Goal: Task Accomplishment & Management: Complete application form

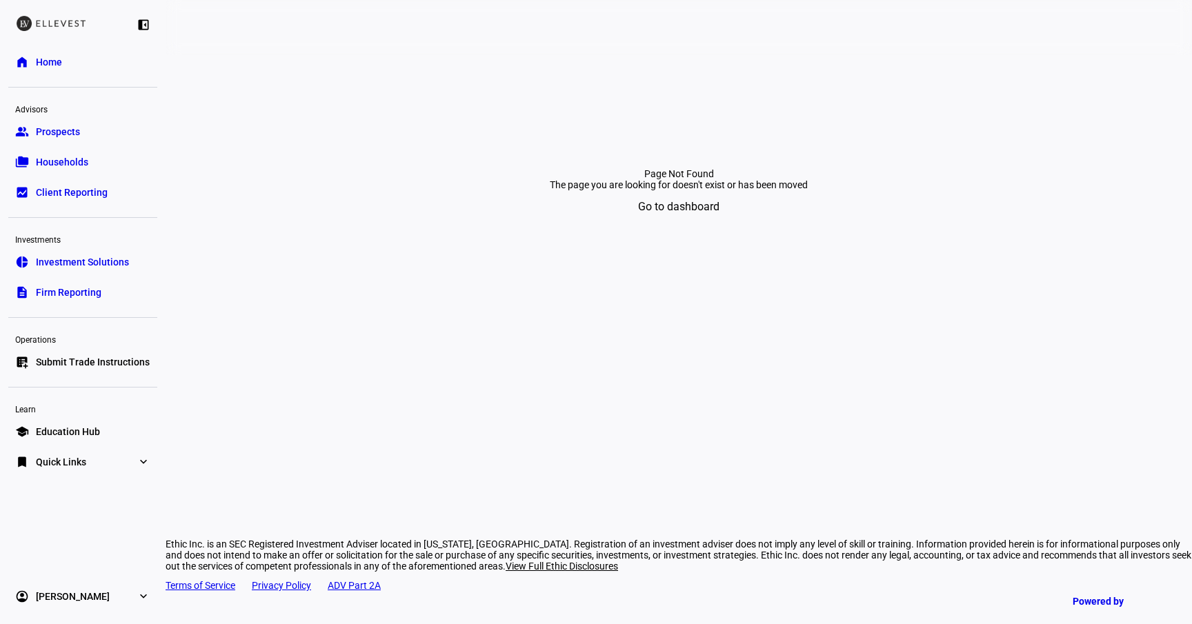
click at [667, 224] on span "Go to dashboard" at bounding box center [678, 206] width 81 height 33
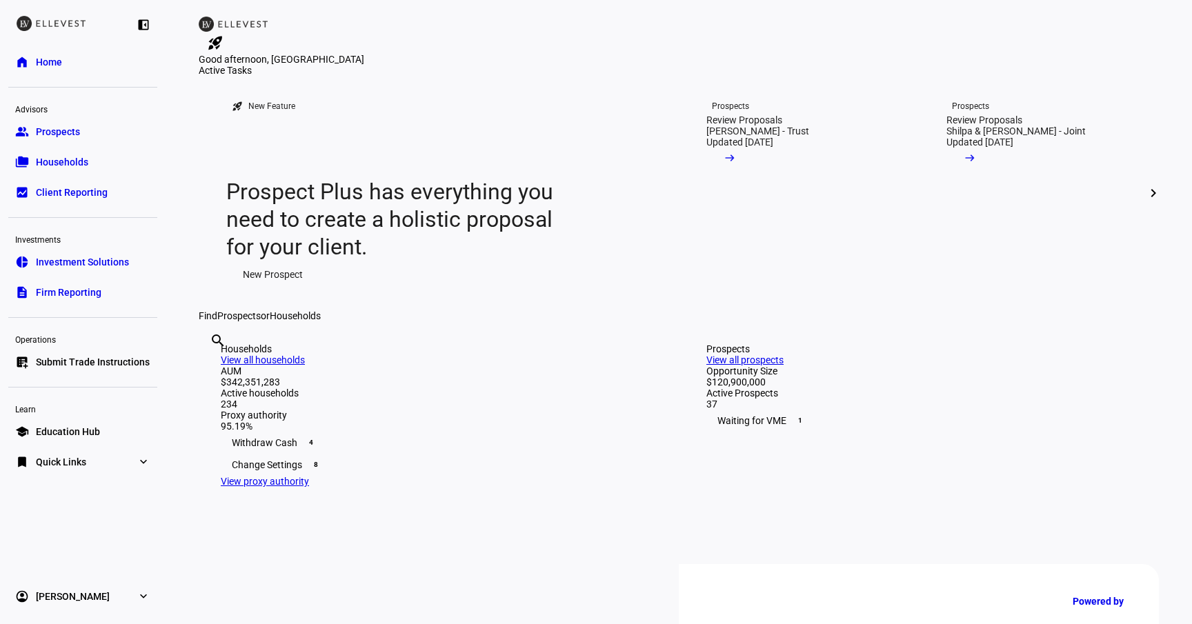
click at [96, 343] on div "Operations" at bounding box center [82, 338] width 149 height 19
click at [94, 353] on link "list_alt_add Submit Trade Instructions" at bounding box center [82, 362] width 149 height 28
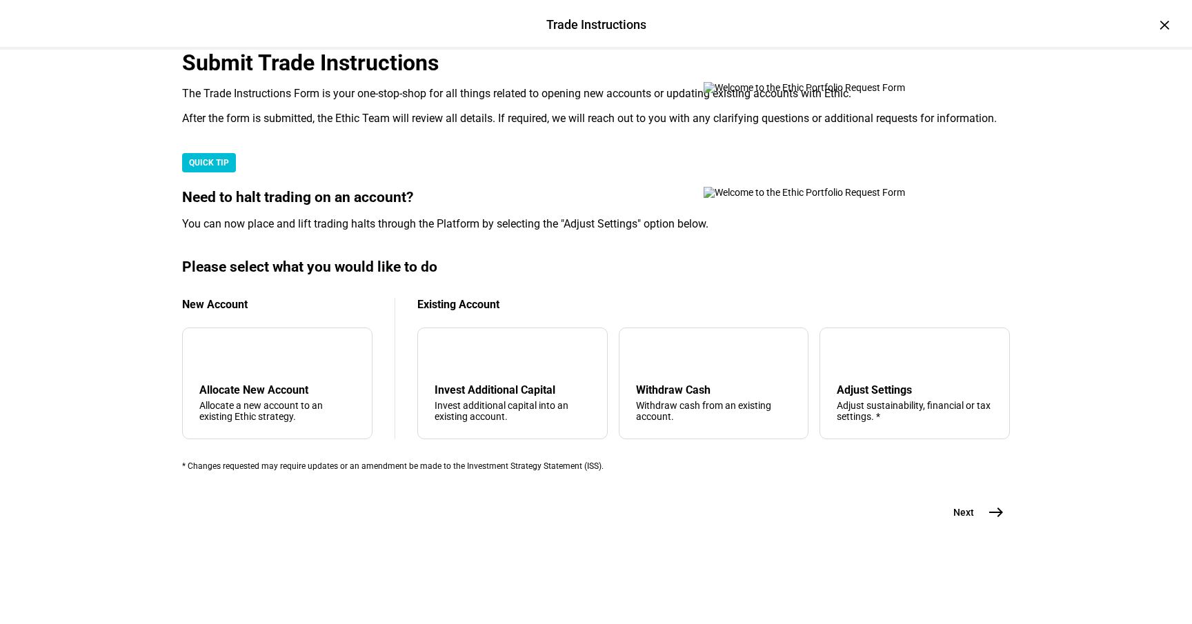
scroll to position [337, 0]
click at [211, 377] on mat-card "Please select what you would like to do New Account add Allocate New Account Al…" at bounding box center [596, 365] width 828 height 212
click at [266, 384] on div "Allocate New Account" at bounding box center [277, 390] width 156 height 13
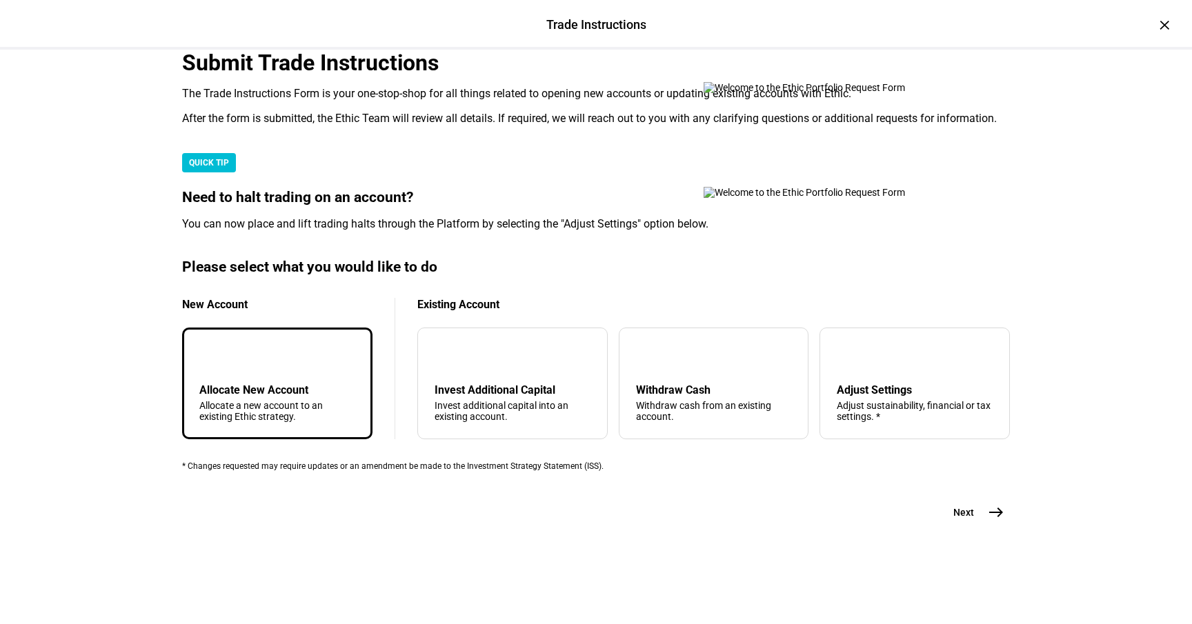
click at [993, 521] on mat-icon "east" at bounding box center [996, 512] width 17 height 17
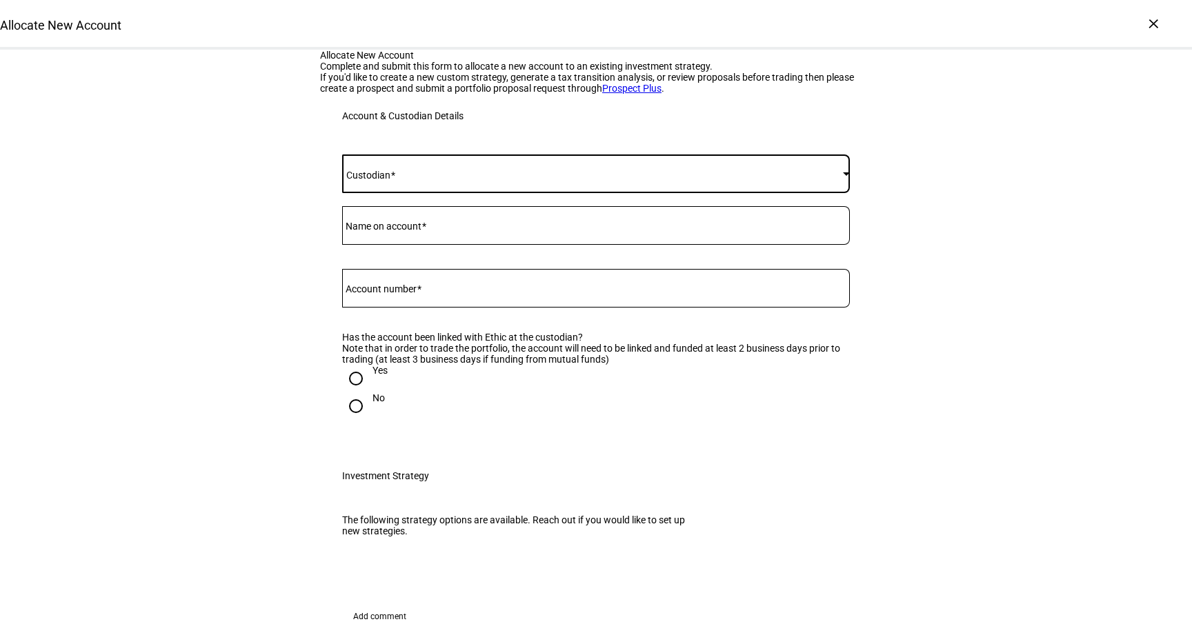
click at [461, 179] on span at bounding box center [592, 173] width 501 height 11
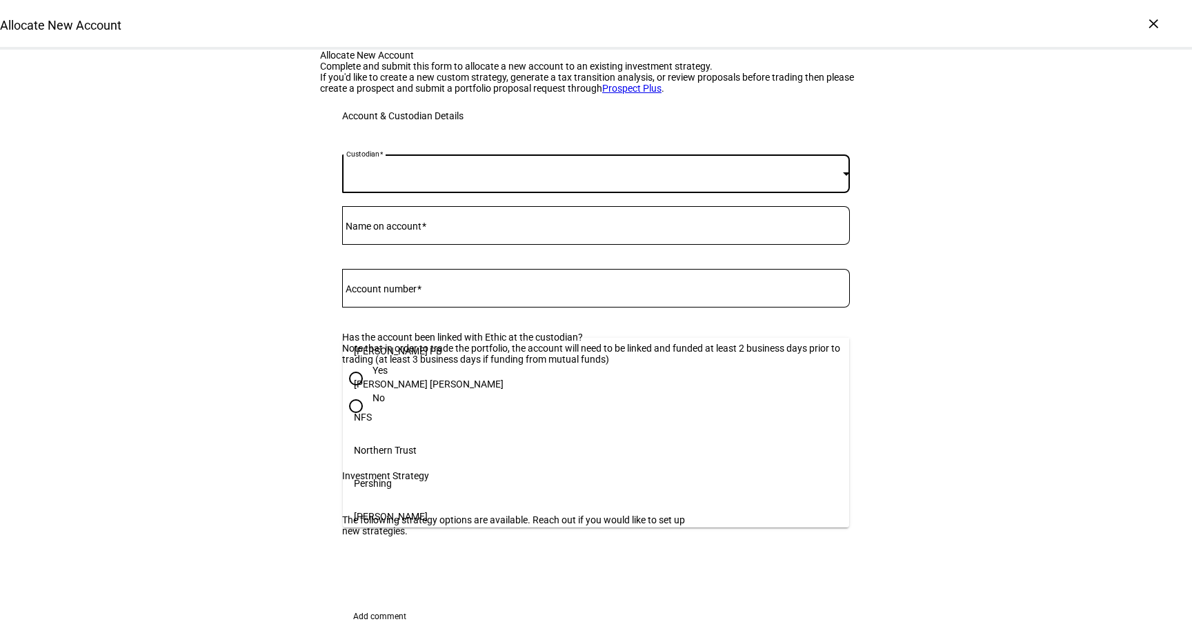
scroll to position [161, 0]
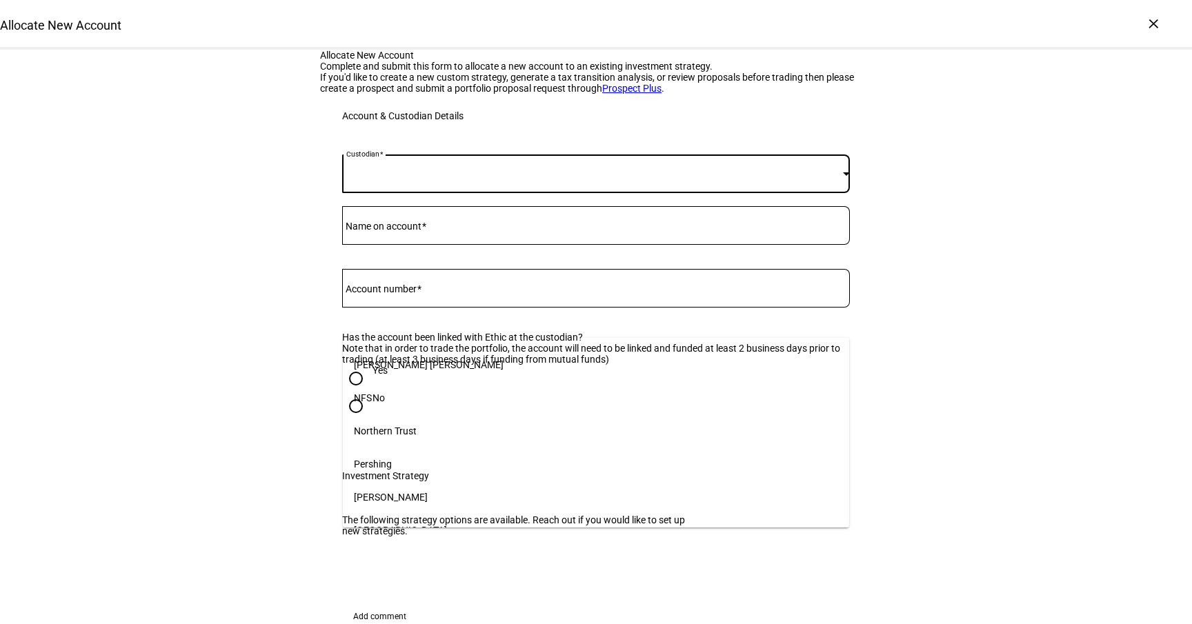
click at [488, 485] on mat-option "[PERSON_NAME]" at bounding box center [596, 497] width 506 height 33
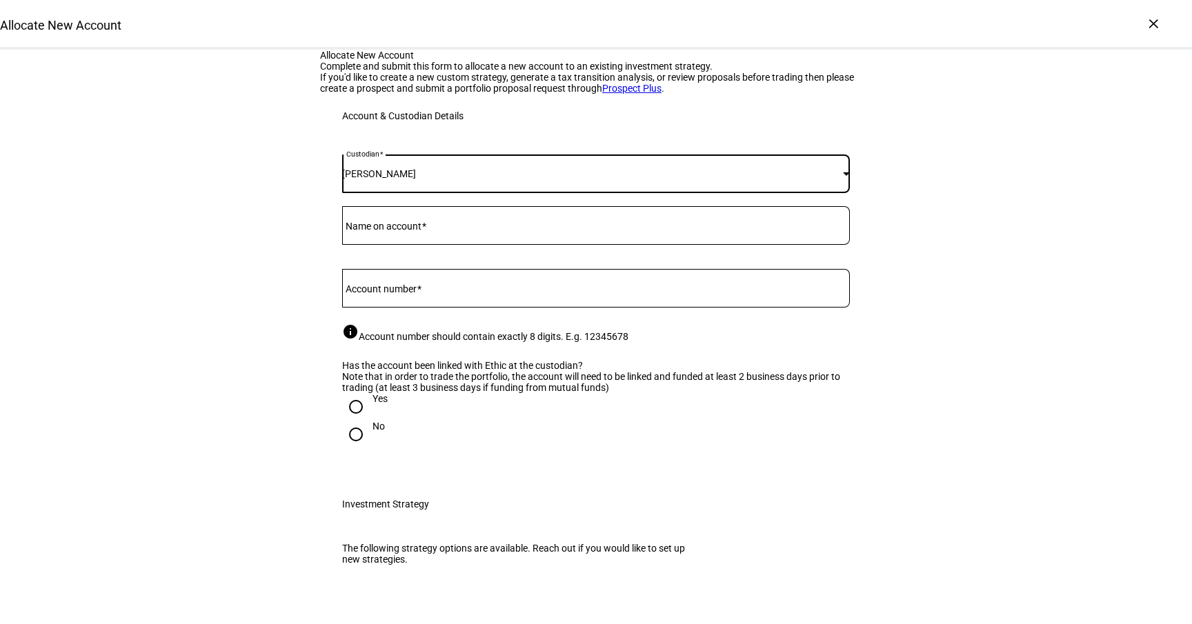
click at [449, 228] on input "Name on account" at bounding box center [596, 222] width 508 height 11
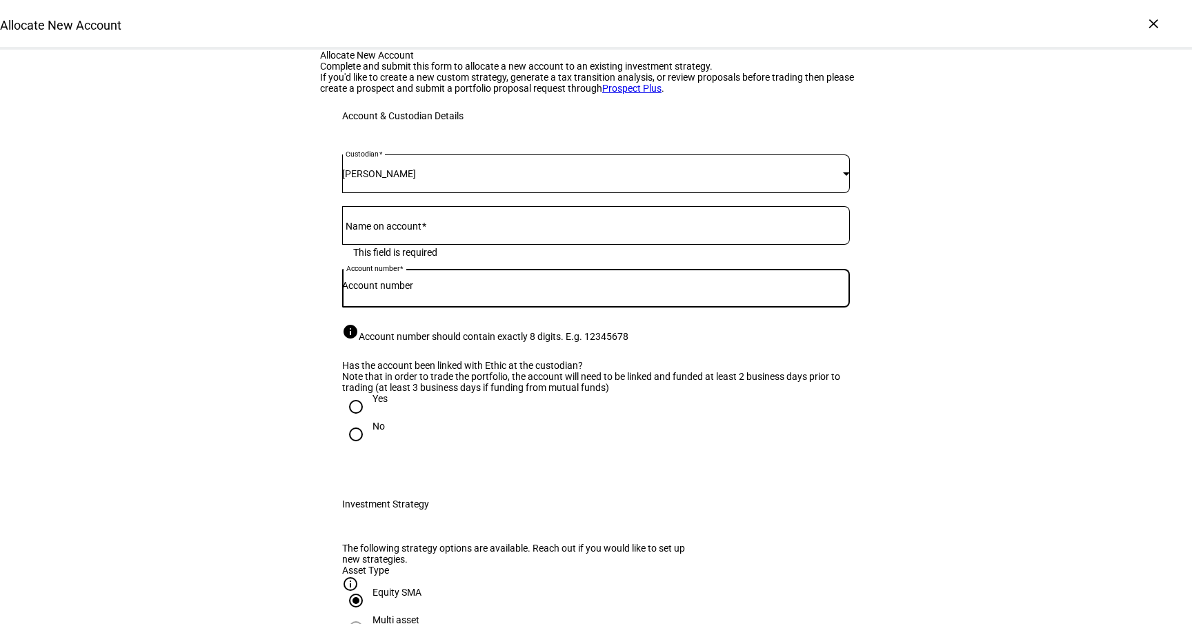
click at [433, 291] on input "Account number" at bounding box center [596, 285] width 508 height 11
paste input "43166458"
type input "43166458"
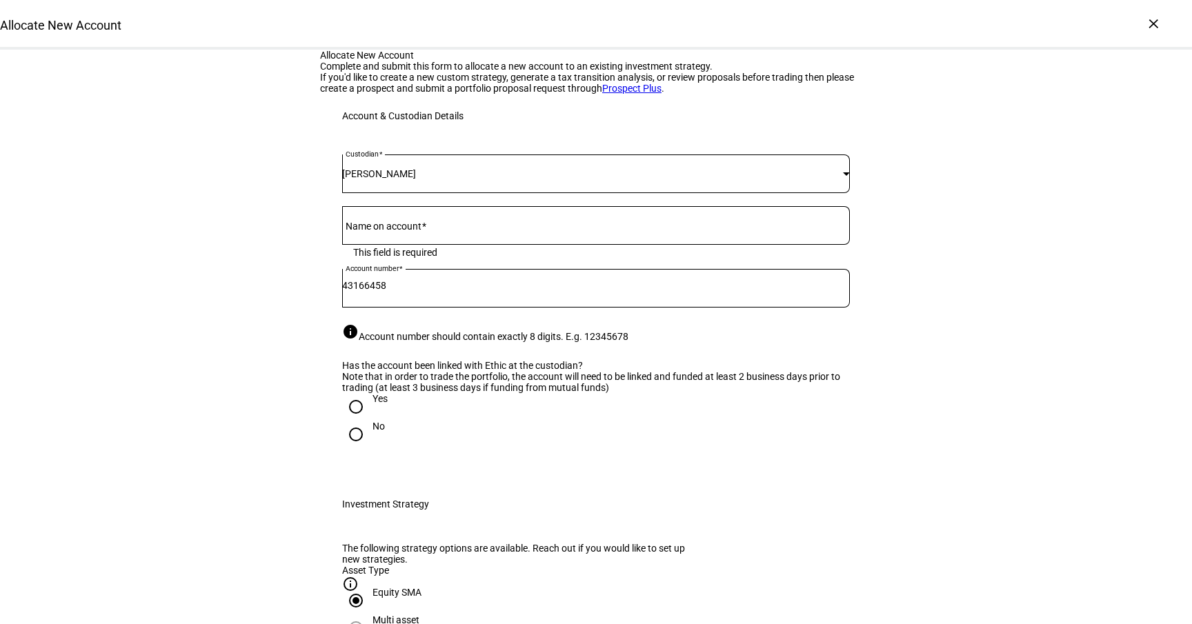
click at [409, 245] on div at bounding box center [596, 225] width 508 height 39
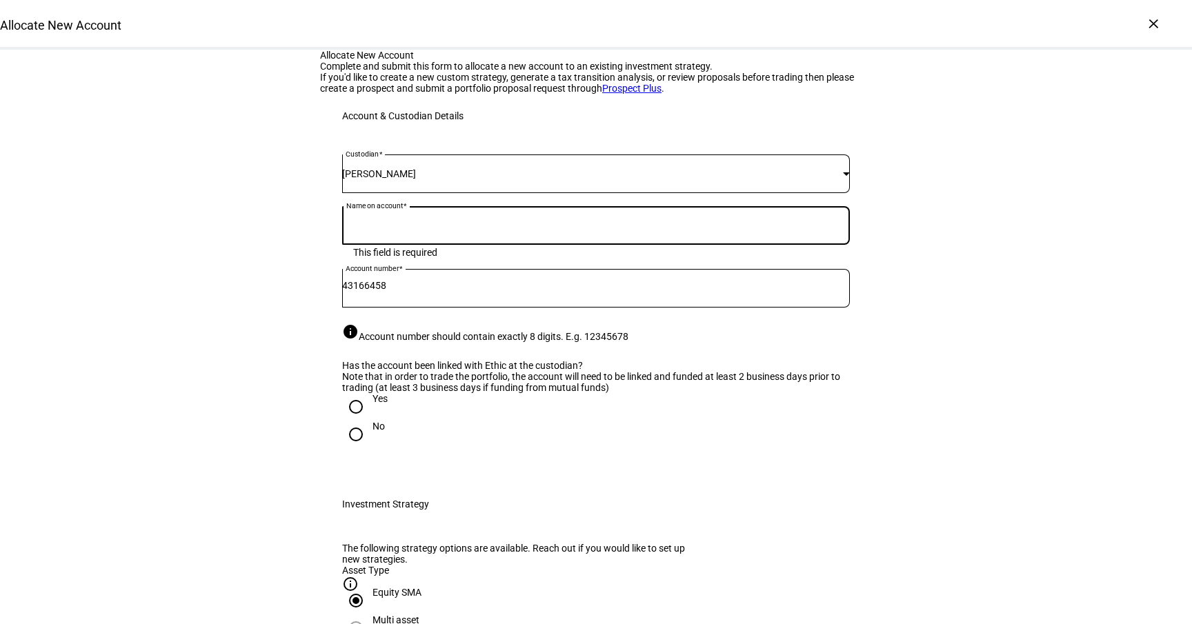
click at [416, 228] on input "Name on account" at bounding box center [596, 222] width 508 height 11
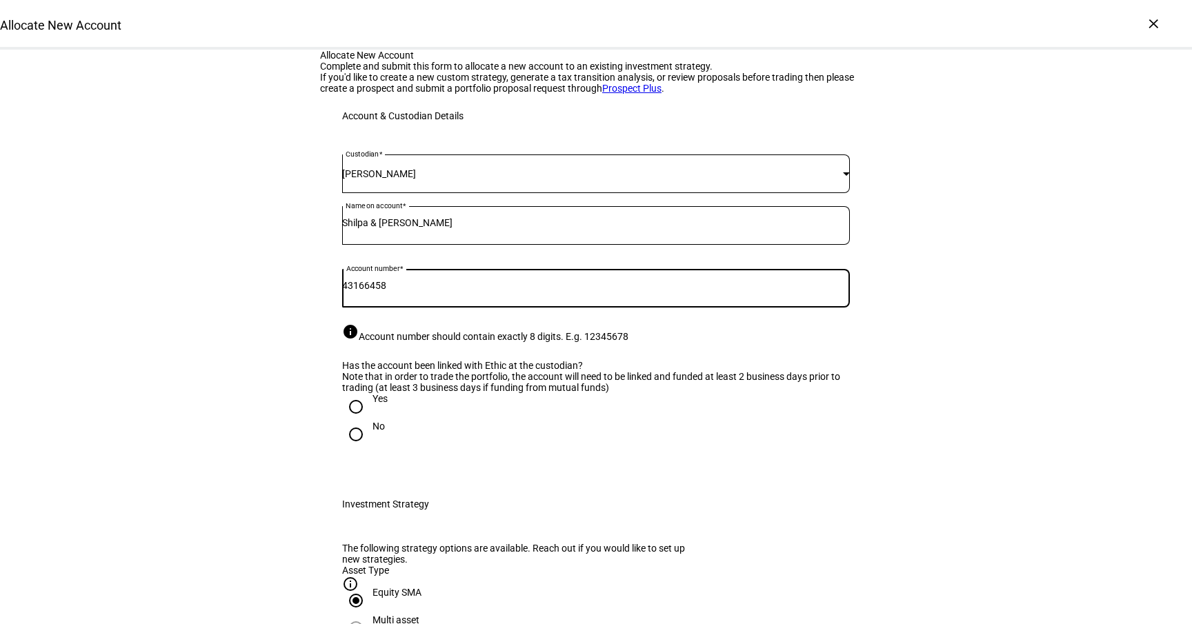
click at [514, 245] on div "Shilpa & [PERSON_NAME]" at bounding box center [596, 225] width 508 height 39
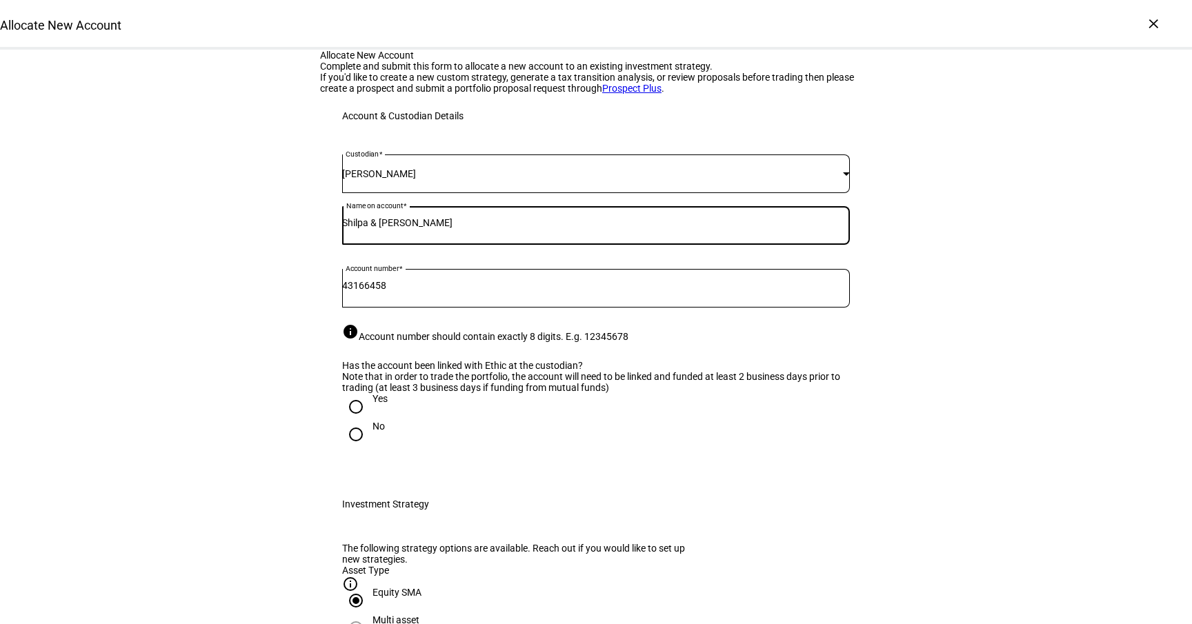
click at [514, 228] on input "Shilpa & [PERSON_NAME]" at bounding box center [596, 222] width 508 height 11
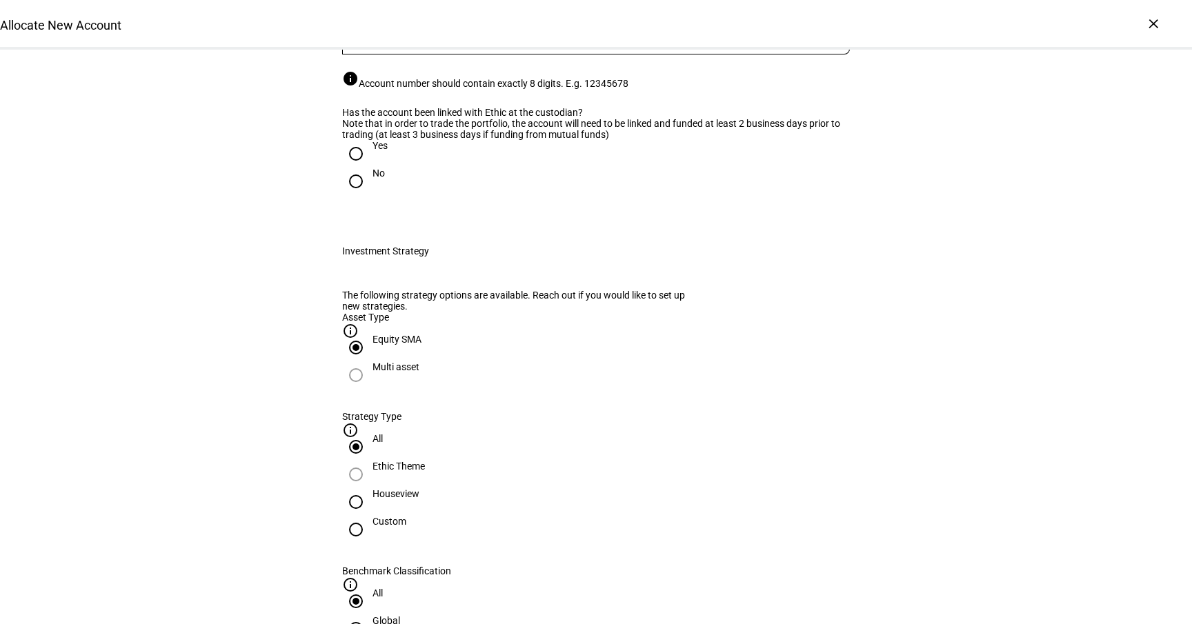
scroll to position [250, 0]
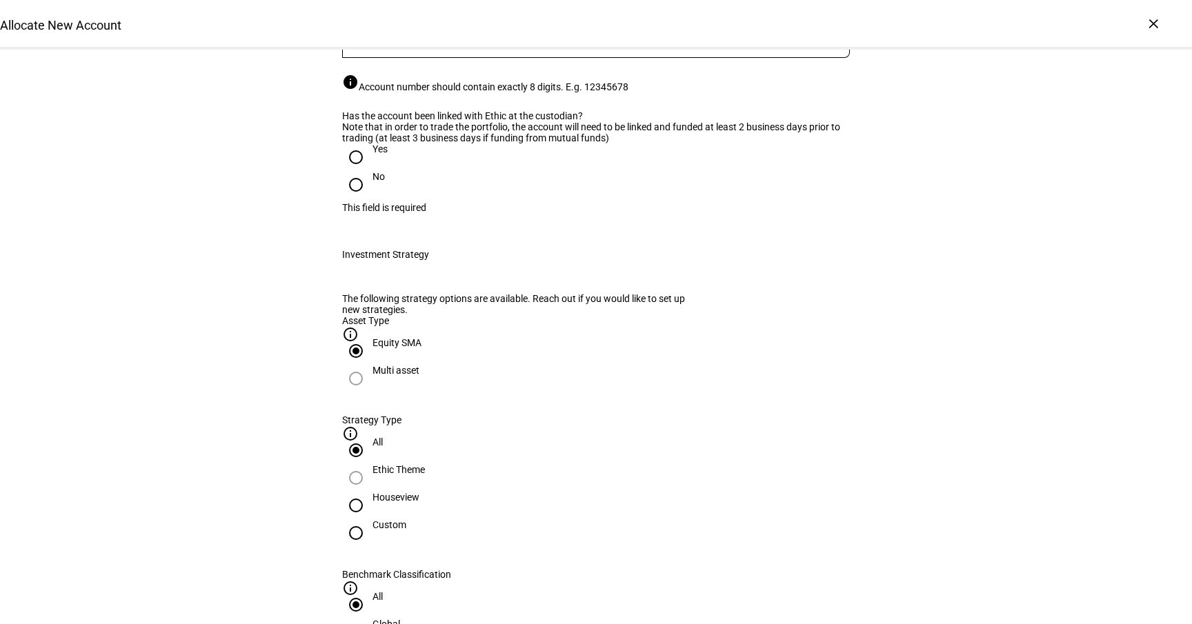
type input "Shilpa & [PERSON_NAME]"
click at [393, 143] on div "Note that in order to trade the portfolio, the account will need to be linked a…" at bounding box center [596, 132] width 508 height 22
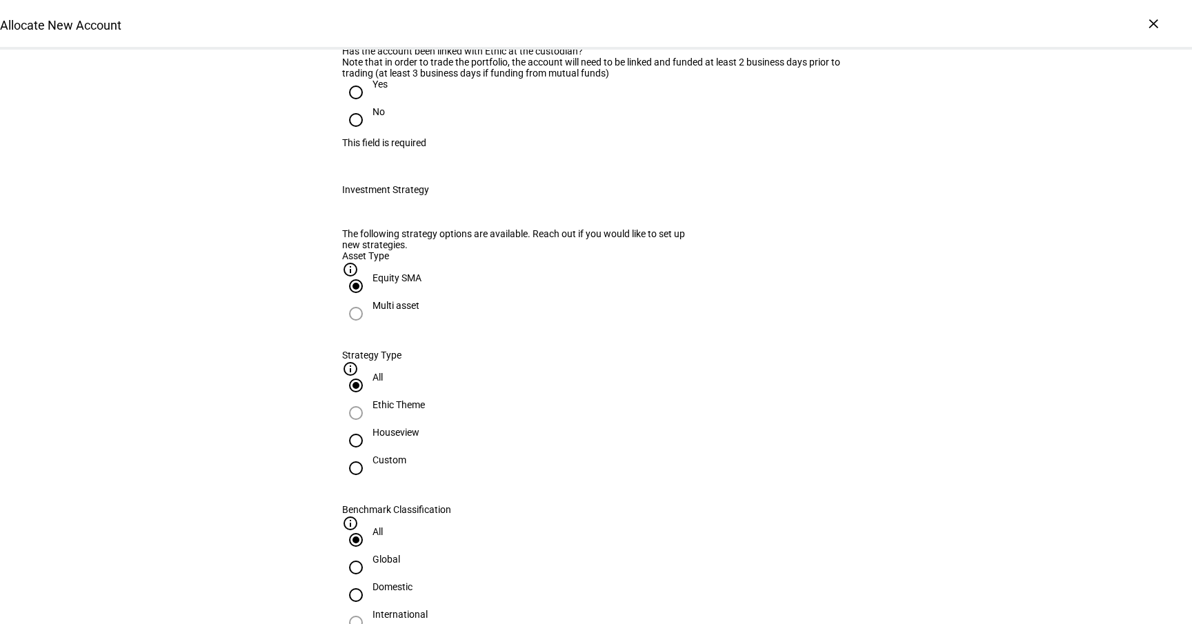
scroll to position [316, 0]
click at [359, 105] on input "Yes" at bounding box center [356, 91] width 28 height 28
radio input "true"
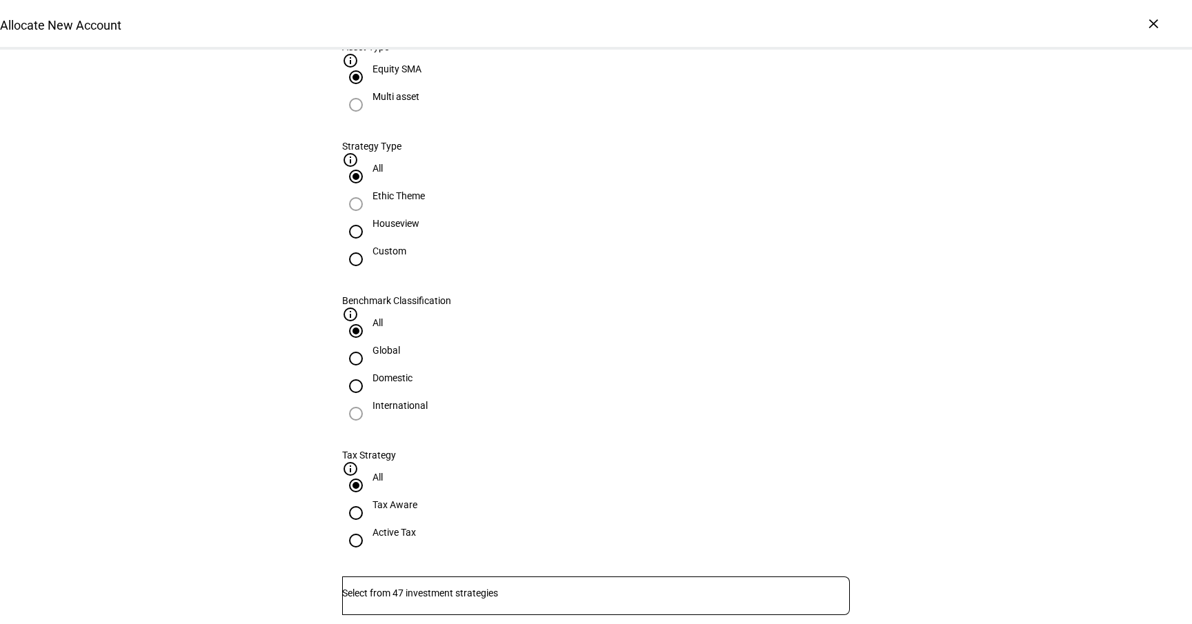
scroll to position [528, 0]
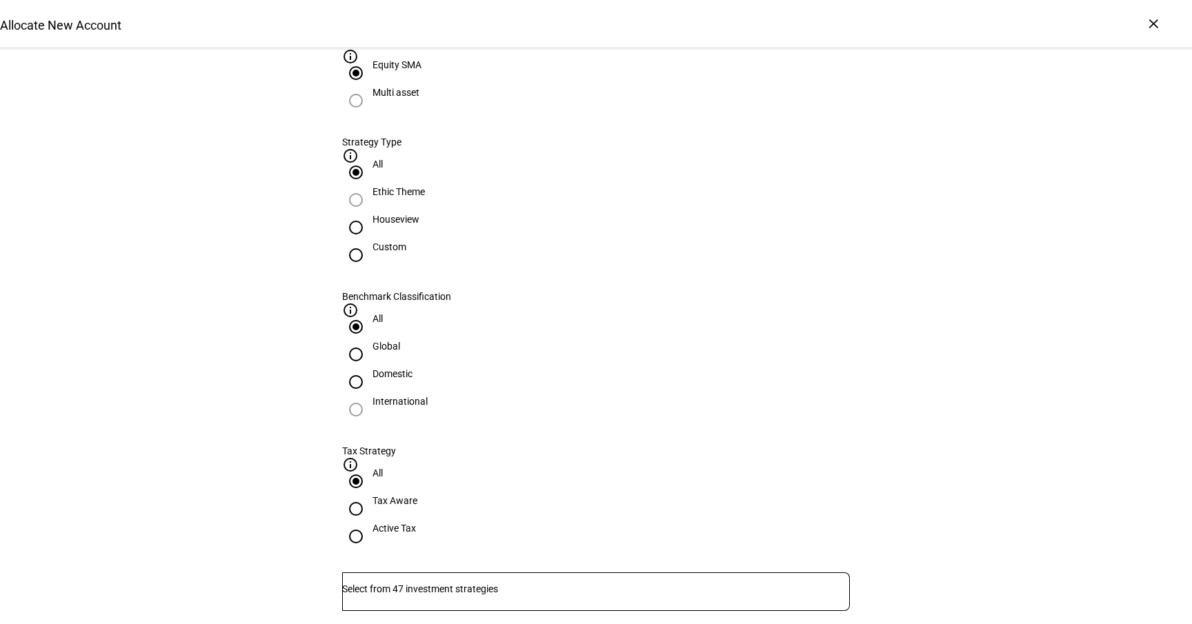
click at [419, 225] on div "Houseview" at bounding box center [396, 219] width 47 height 11
click at [370, 241] on input "Houseview" at bounding box center [356, 228] width 28 height 28
radio input "true"
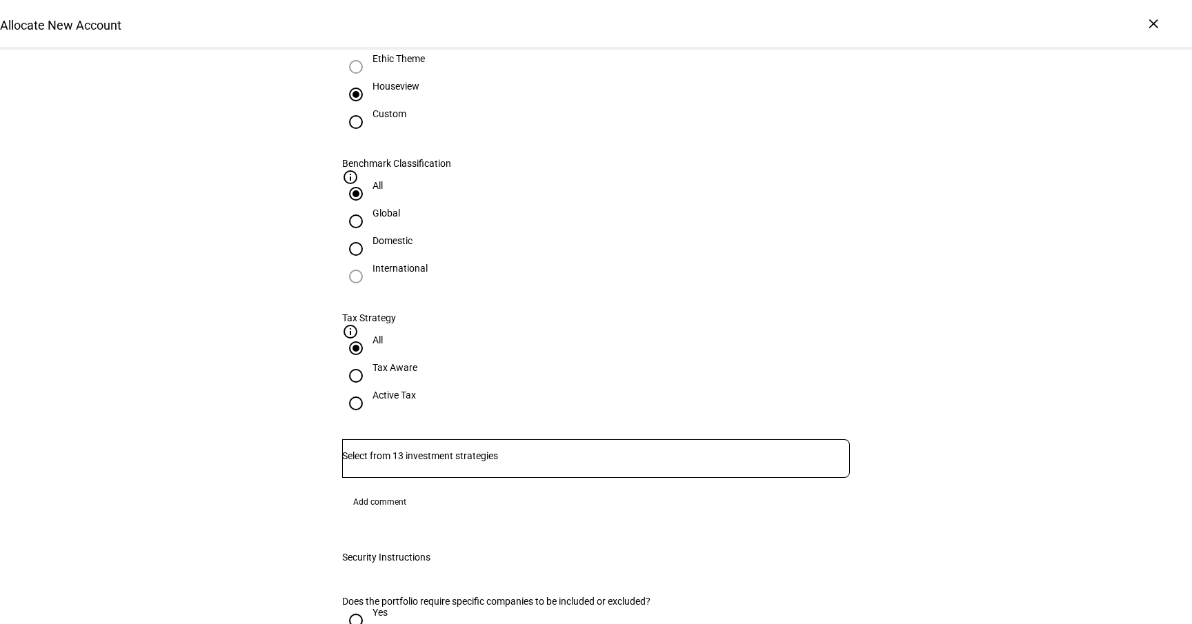
scroll to position [680, 0]
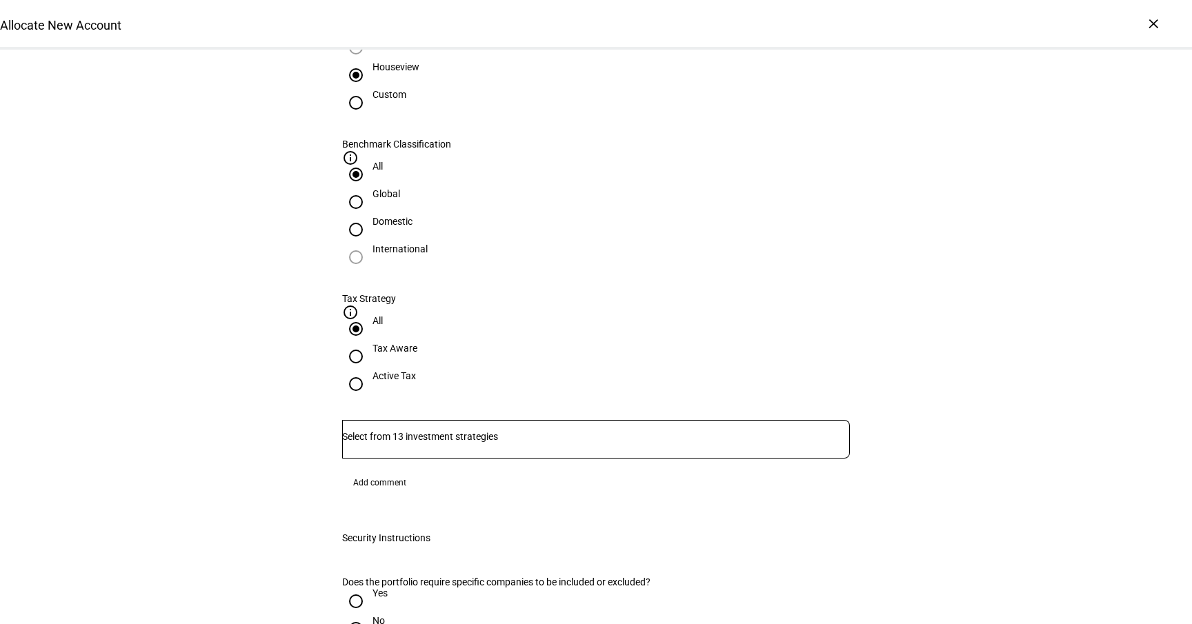
click at [493, 431] on input "Number" at bounding box center [596, 436] width 508 height 11
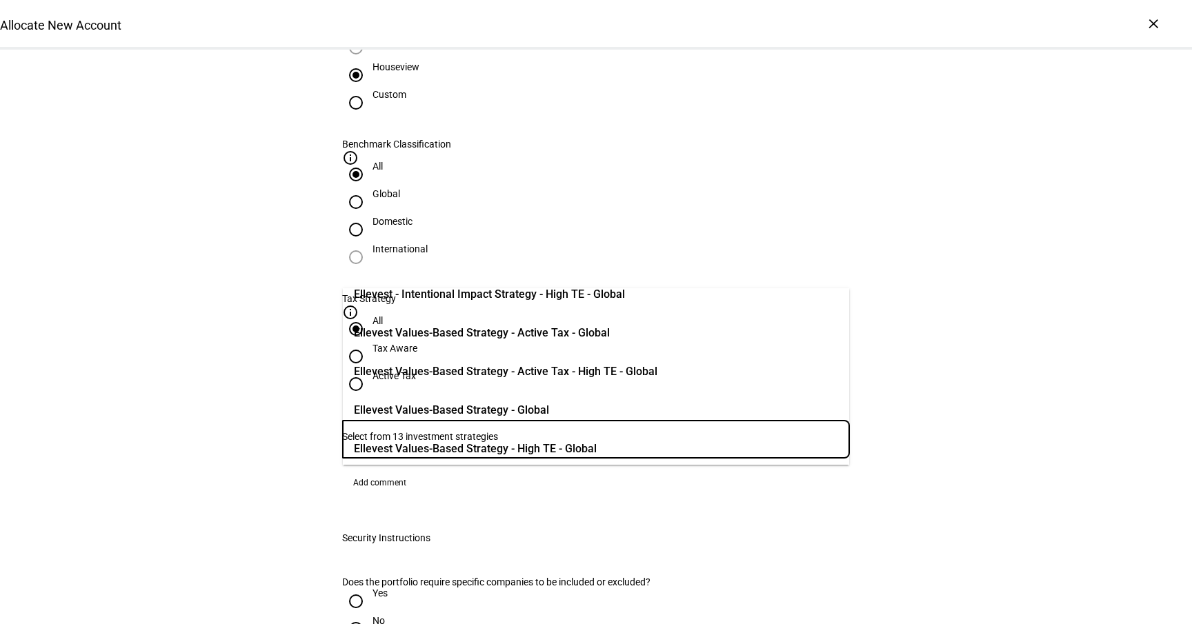
scroll to position [337, 0]
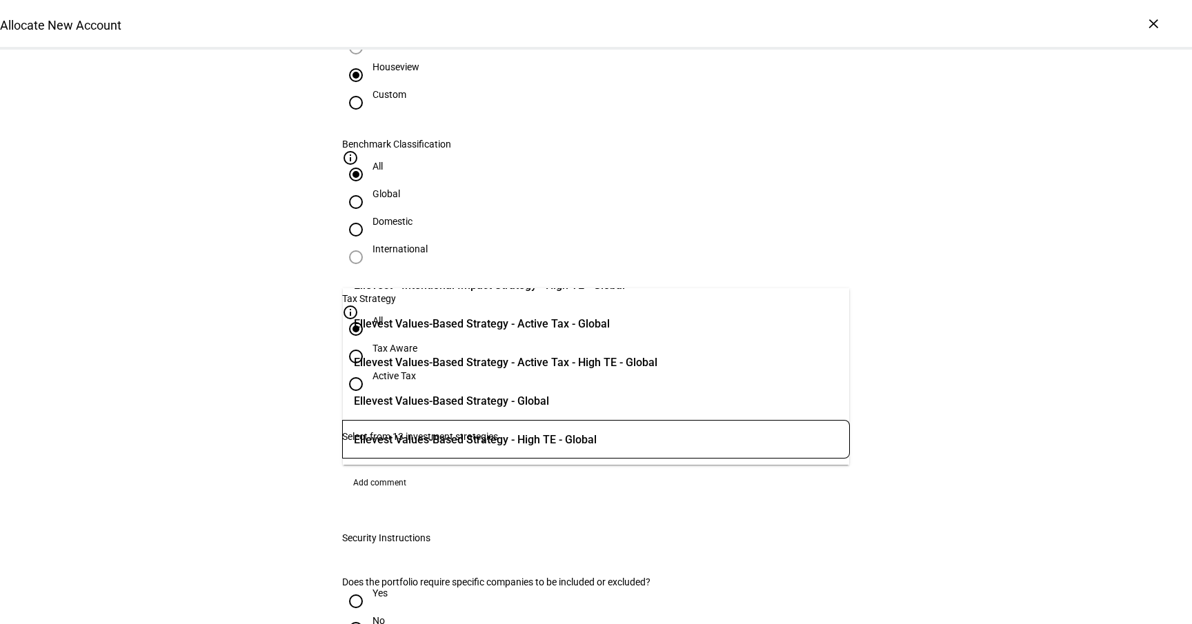
click at [595, 332] on span "Ellevest Values-Based Strategy - Active Tax - Global" at bounding box center [482, 324] width 256 height 17
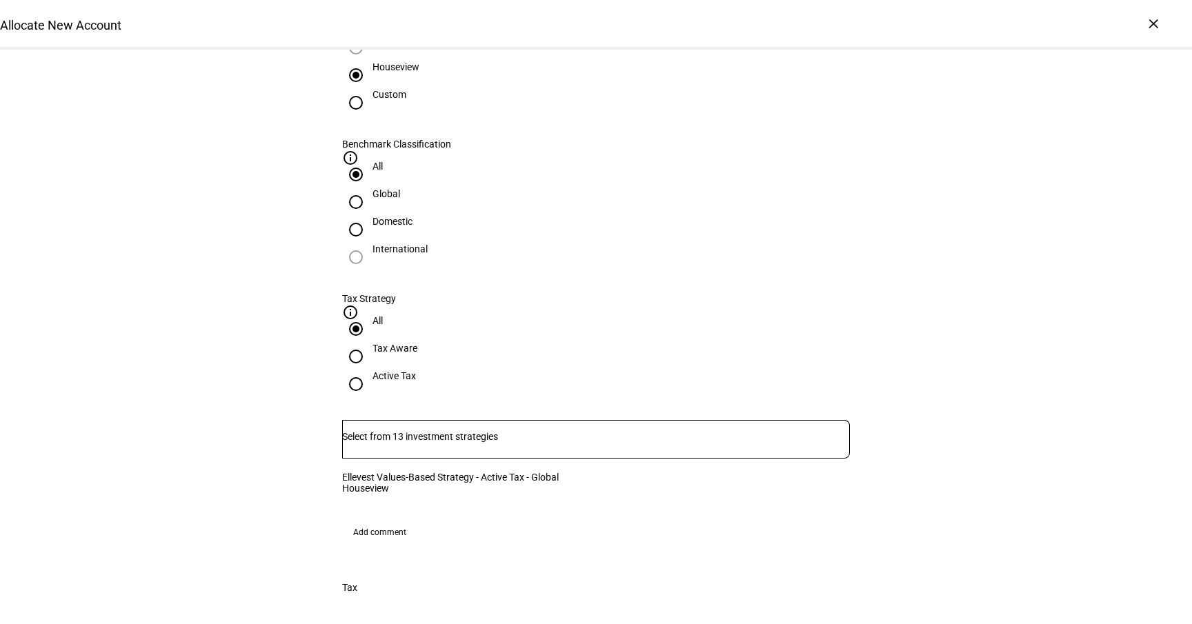
click at [400, 188] on div "Global" at bounding box center [387, 193] width 28 height 11
click at [370, 188] on input "Global" at bounding box center [356, 202] width 28 height 28
radio input "true"
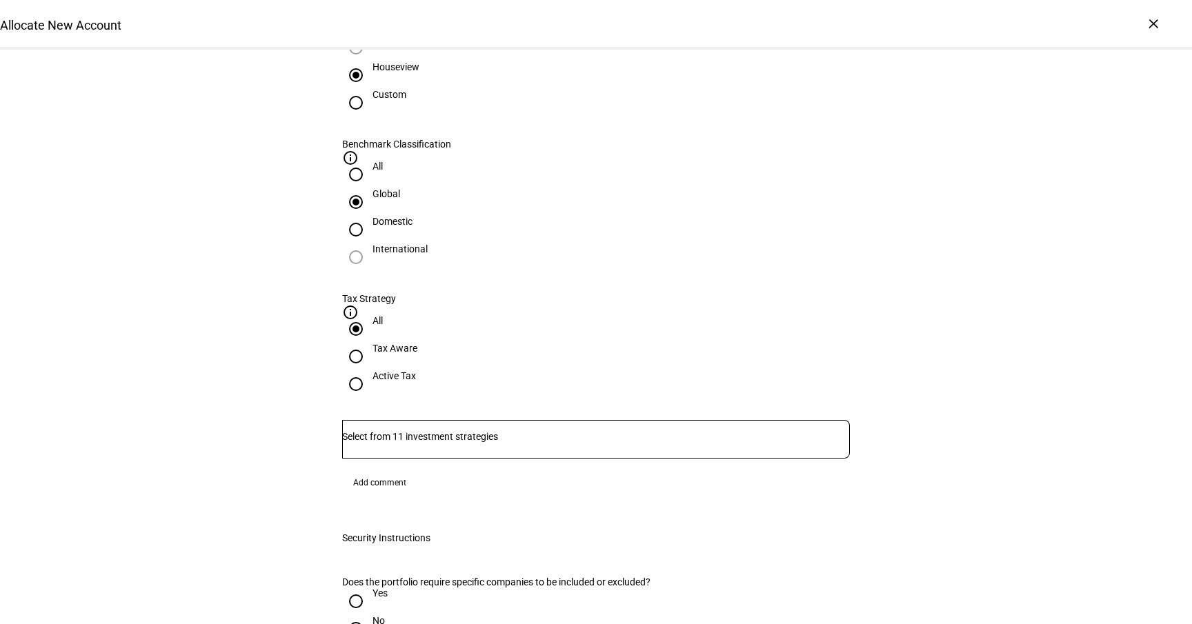
click at [555, 420] on div at bounding box center [596, 439] width 508 height 39
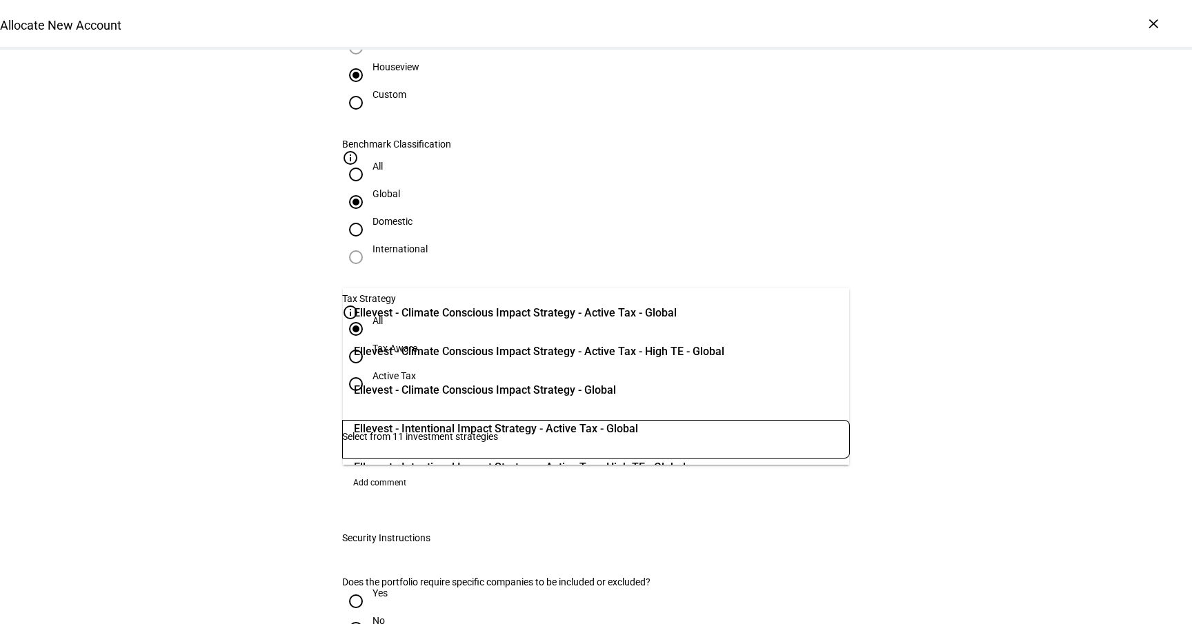
click at [370, 370] on input "Active Tax" at bounding box center [356, 384] width 28 height 28
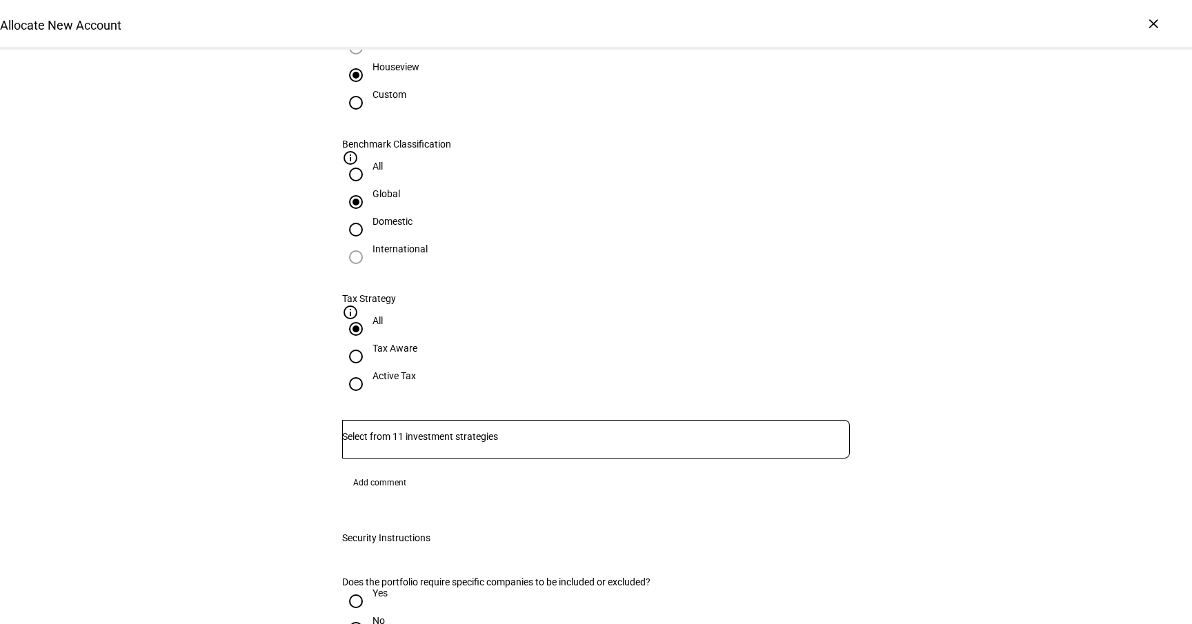
radio input "true"
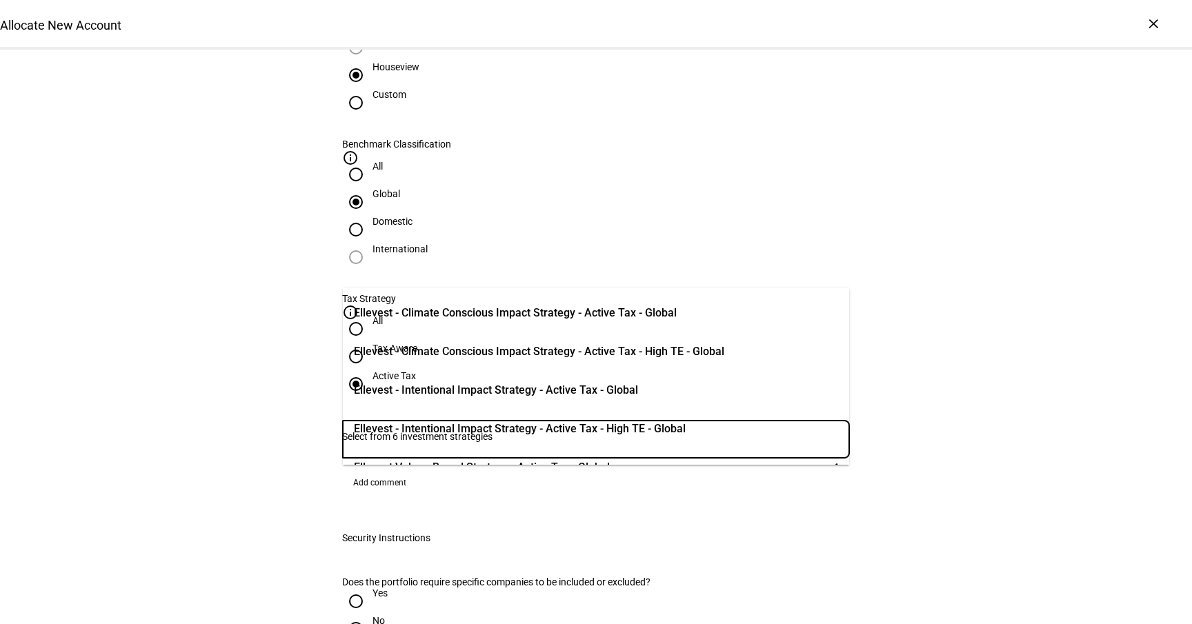
click at [579, 431] on input "Number" at bounding box center [596, 436] width 508 height 11
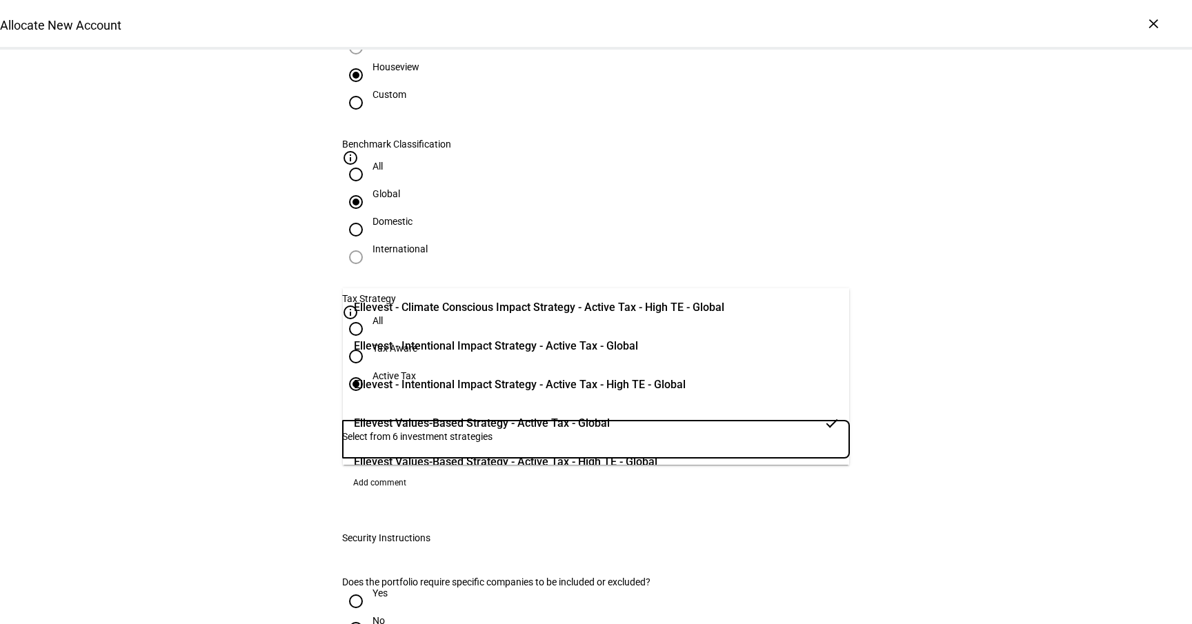
scroll to position [66, 0]
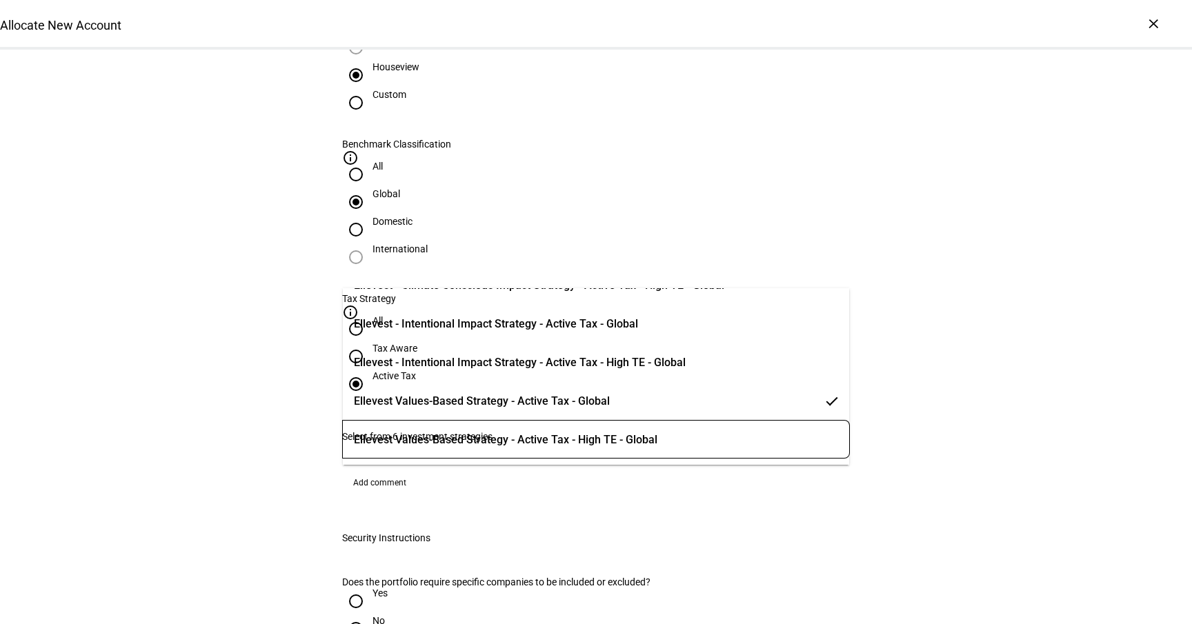
click at [561, 406] on span "Ellevest Values-Based Strategy - Active Tax - Global" at bounding box center [482, 401] width 256 height 17
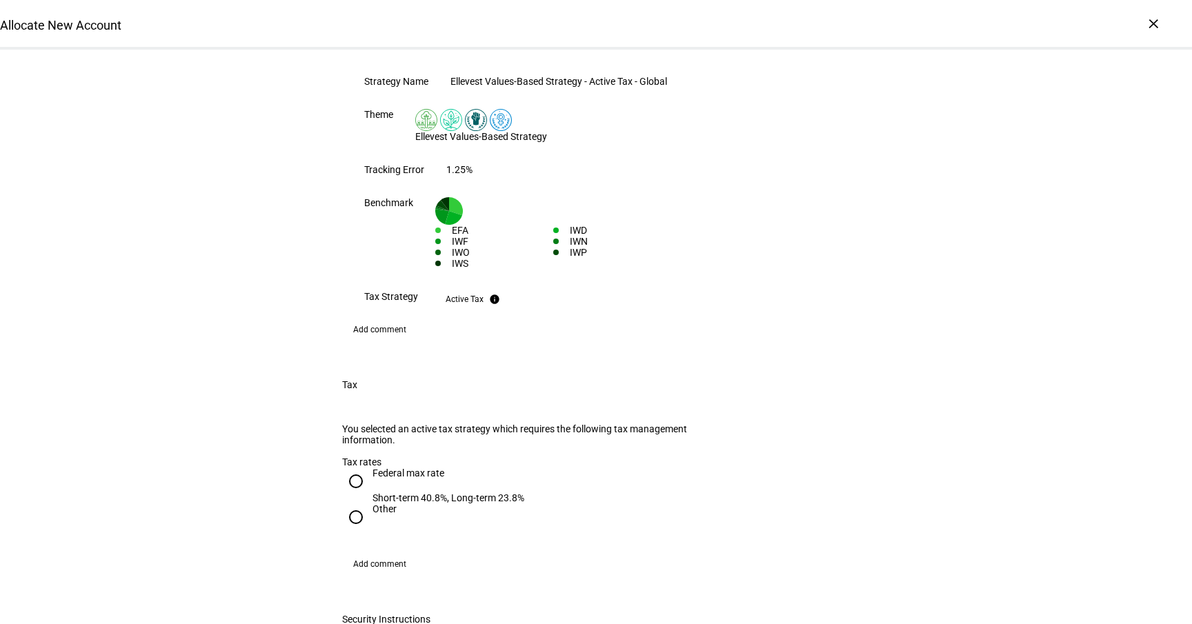
scroll to position [1214, 0]
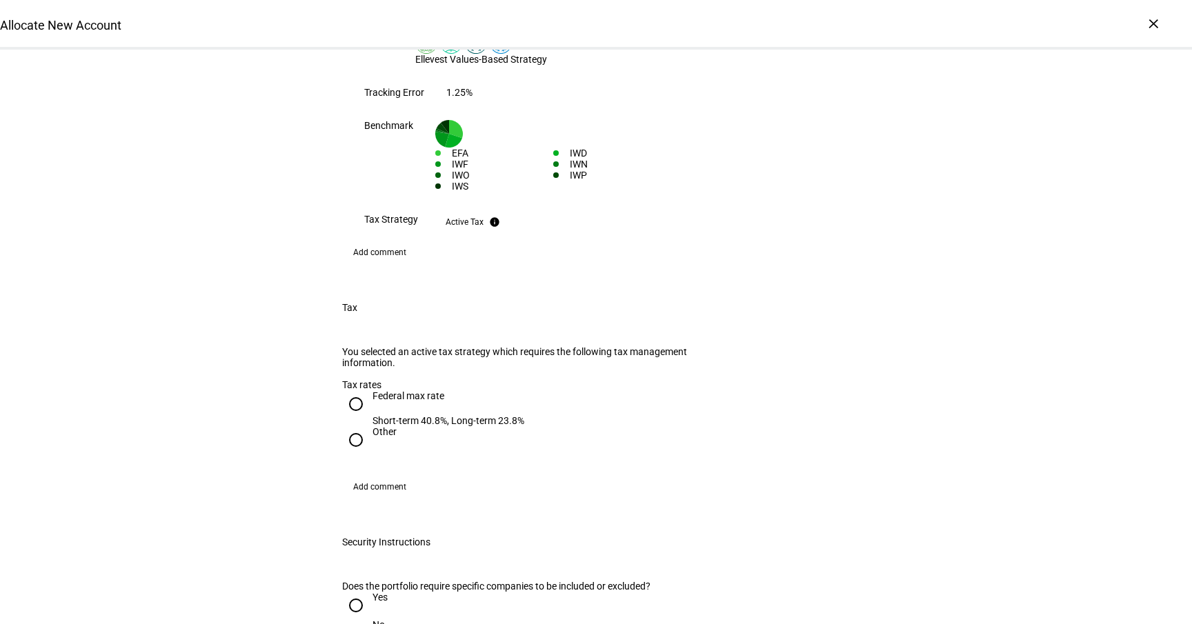
click at [364, 390] on input "Federal max rate Short-term 40.8%, Long-term 23.8%" at bounding box center [356, 404] width 28 height 28
radio input "true"
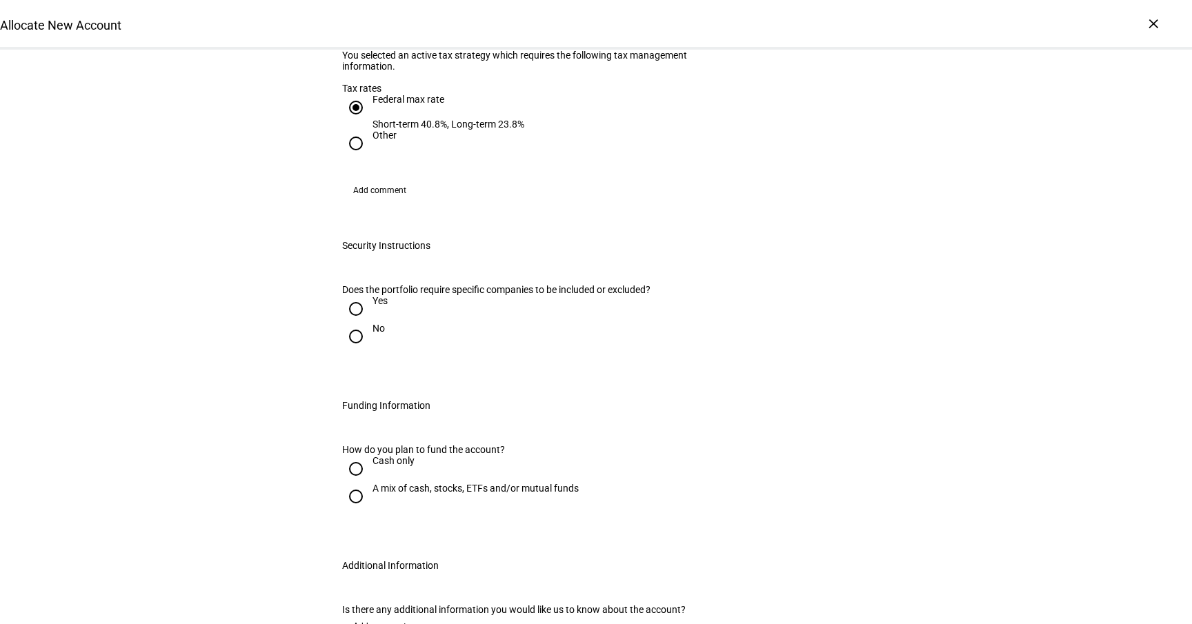
scroll to position [1515, 0]
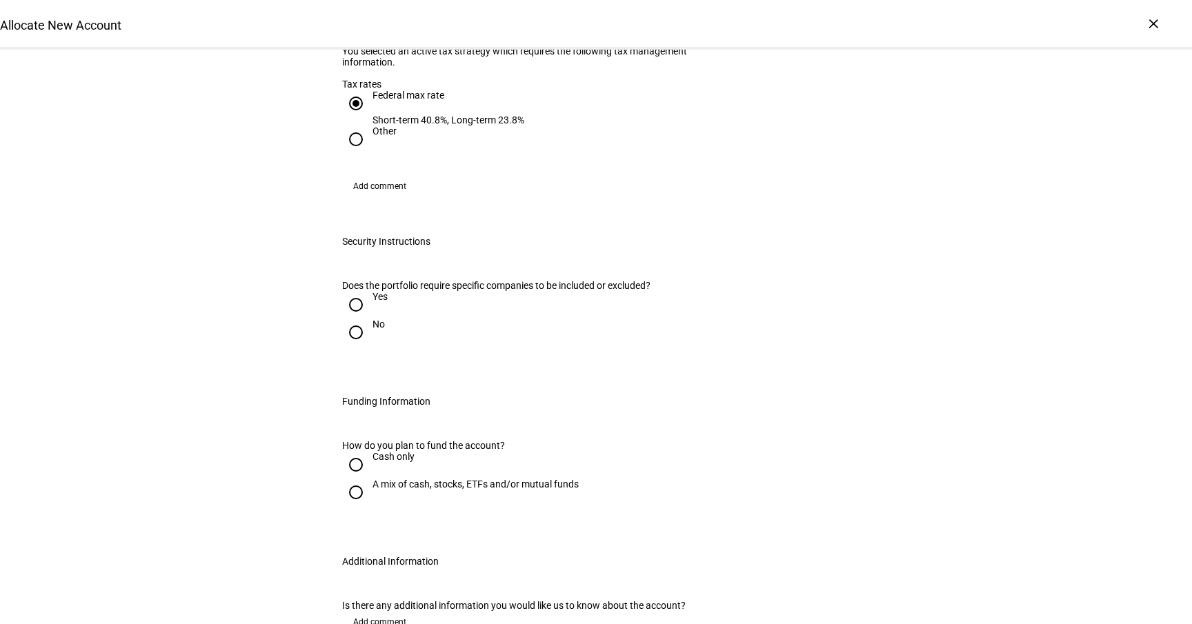
click at [355, 291] on input "Yes" at bounding box center [356, 305] width 28 height 28
radio input "true"
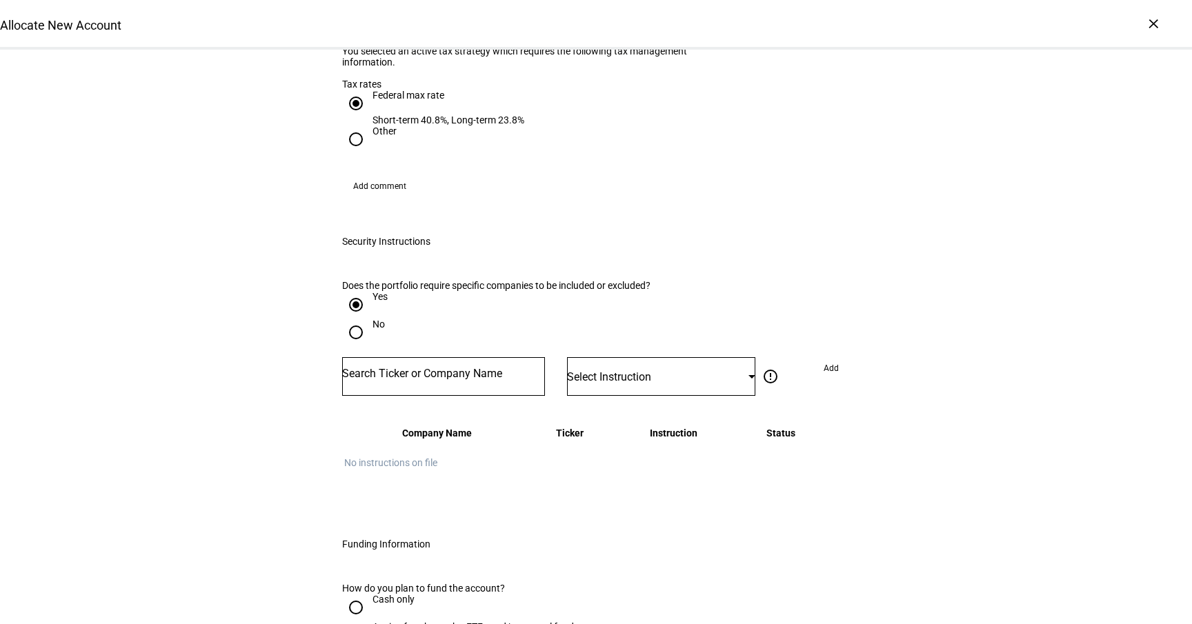
click at [413, 368] on input "Number" at bounding box center [443, 373] width 203 height 11
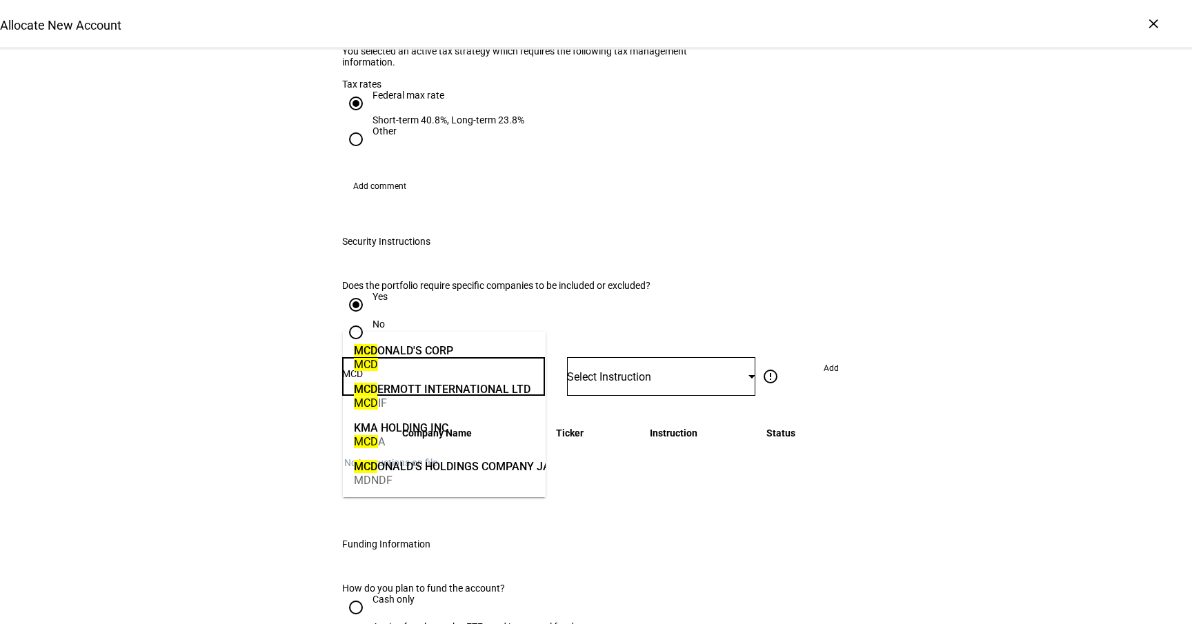
type input "MCD"
click at [461, 357] on mat-option "MCD [PERSON_NAME]'S CORP MCD" at bounding box center [444, 356] width 203 height 39
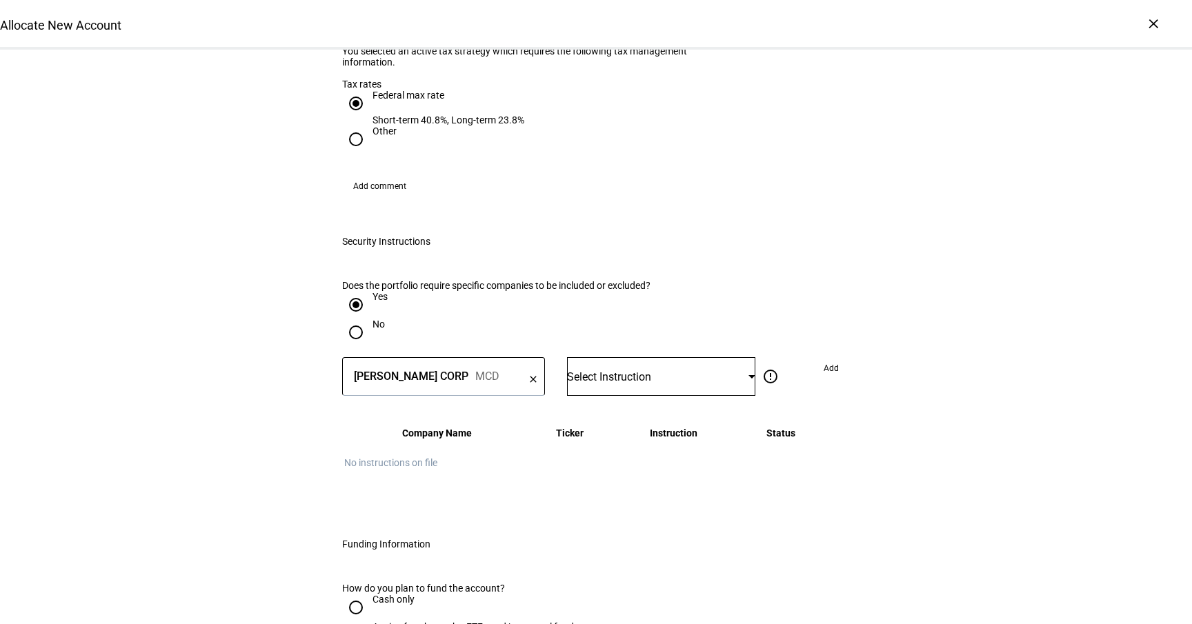
click at [666, 370] on div "Select Instruction" at bounding box center [657, 376] width 181 height 13
click at [667, 375] on mat-option "Do Not Trade" at bounding box center [662, 386] width 188 height 33
click at [824, 357] on span "Add" at bounding box center [831, 368] width 15 height 22
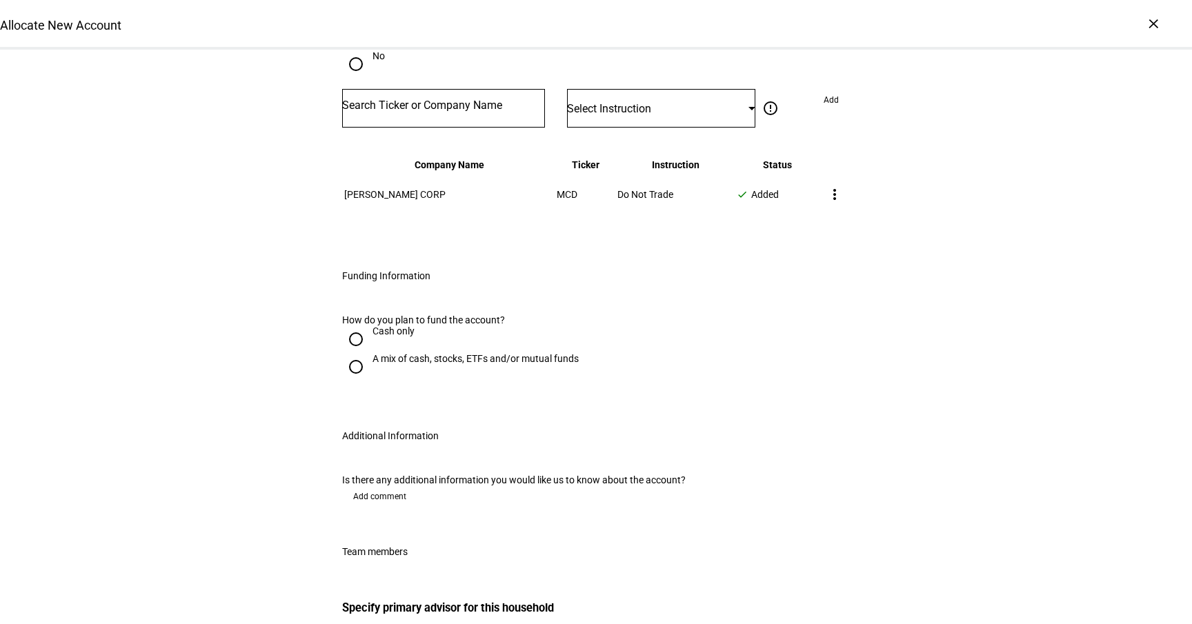
scroll to position [1785, 0]
click at [481, 351] on div "A mix of cash, stocks, ETFs and/or mutual funds" at bounding box center [476, 356] width 206 height 11
click at [370, 351] on input "A mix of cash, stocks, ETFs and/or mutual funds" at bounding box center [356, 365] width 28 height 28
radio input "true"
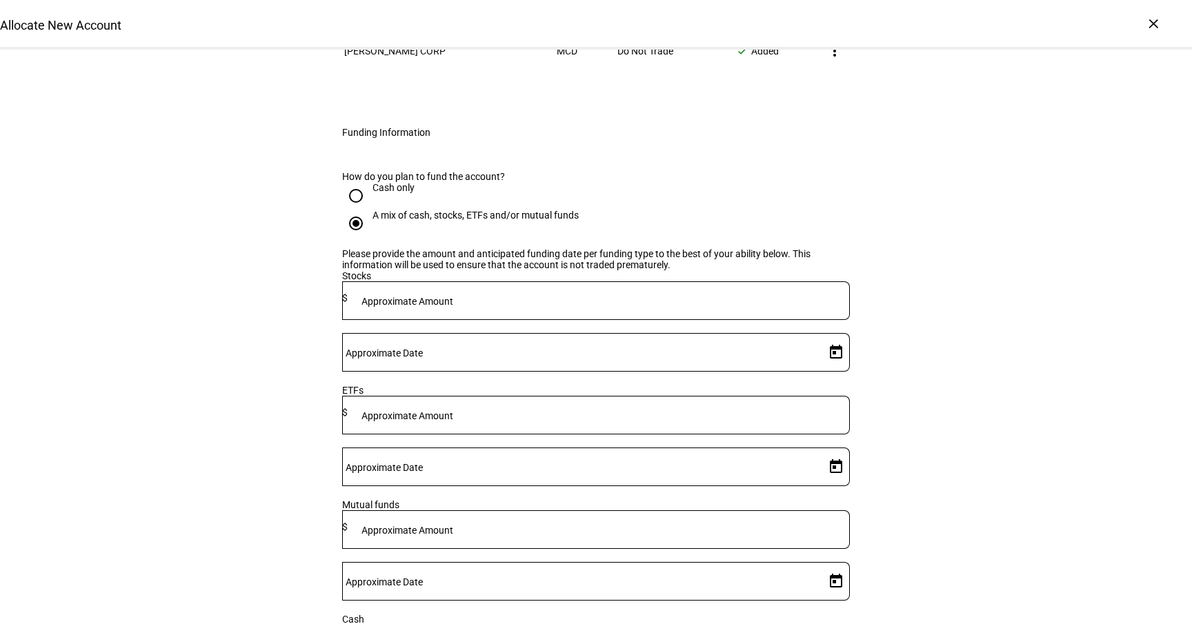
scroll to position [1959, 0]
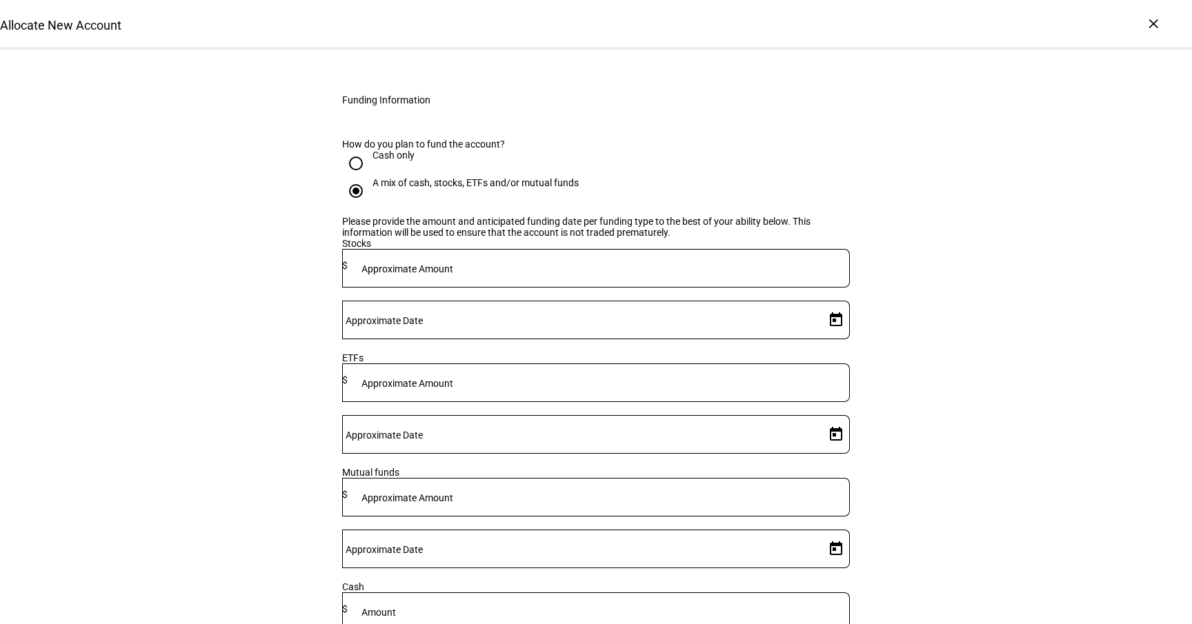
click at [453, 273] on mat-label "Approximate Amount" at bounding box center [407, 269] width 92 height 11
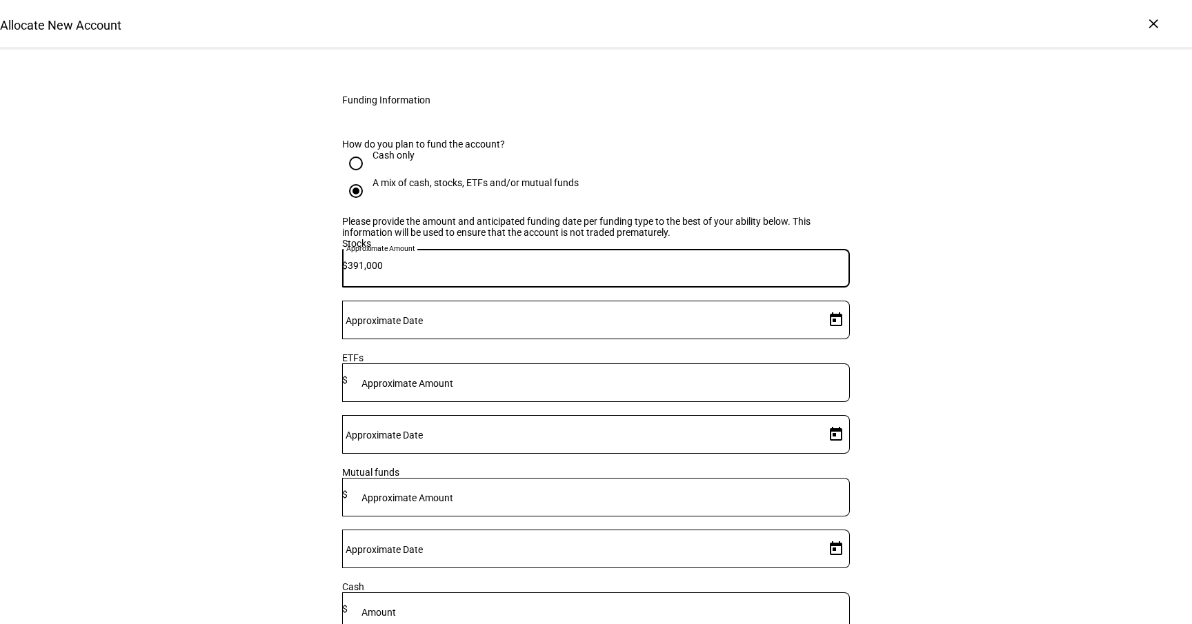
type input "391,000"
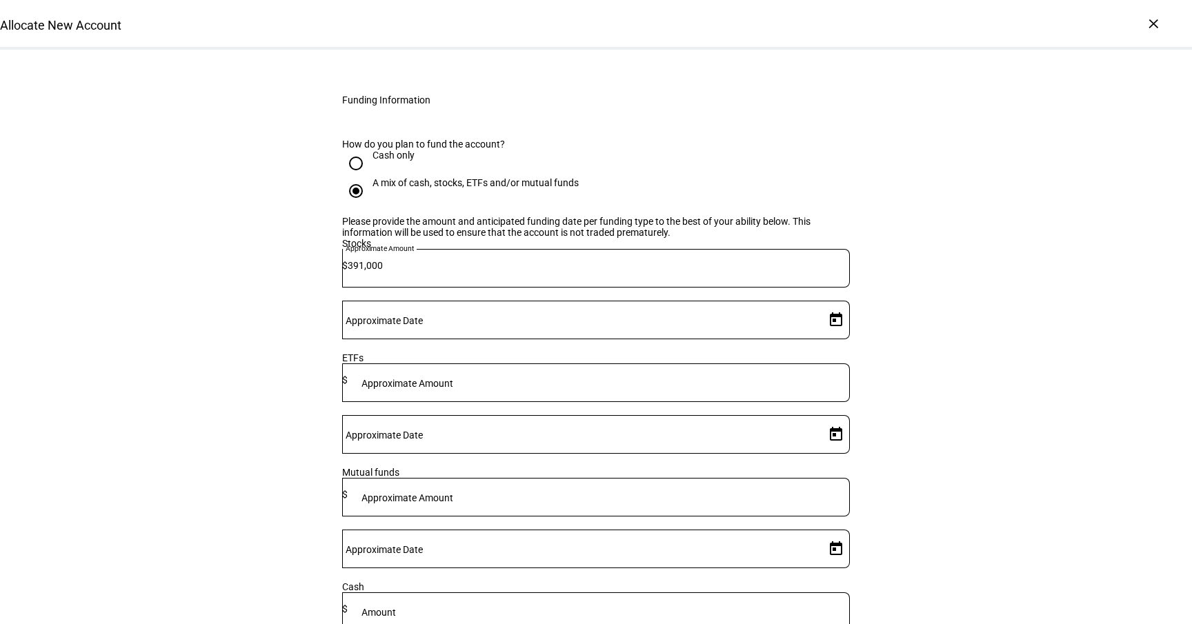
click at [741, 301] on div at bounding box center [580, 320] width 477 height 39
click at [741, 312] on input "Approximate Date" at bounding box center [580, 317] width 477 height 11
click at [753, 486] on span "23" at bounding box center [749, 485] width 25 height 25
type input "[DATE]"
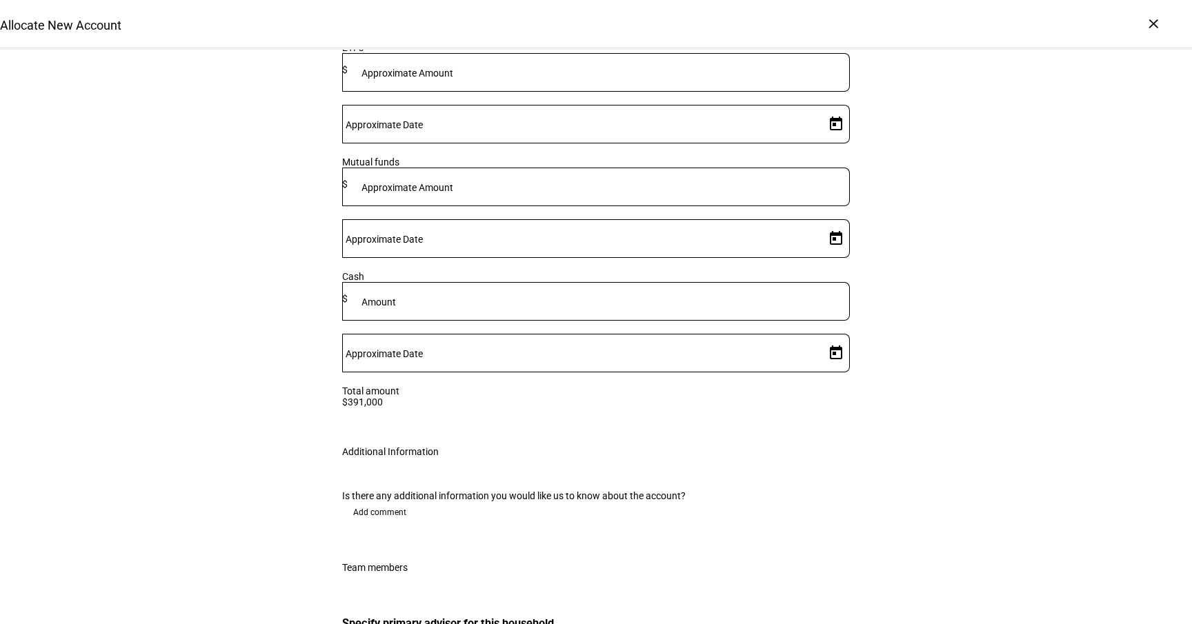
scroll to position [2434, 0]
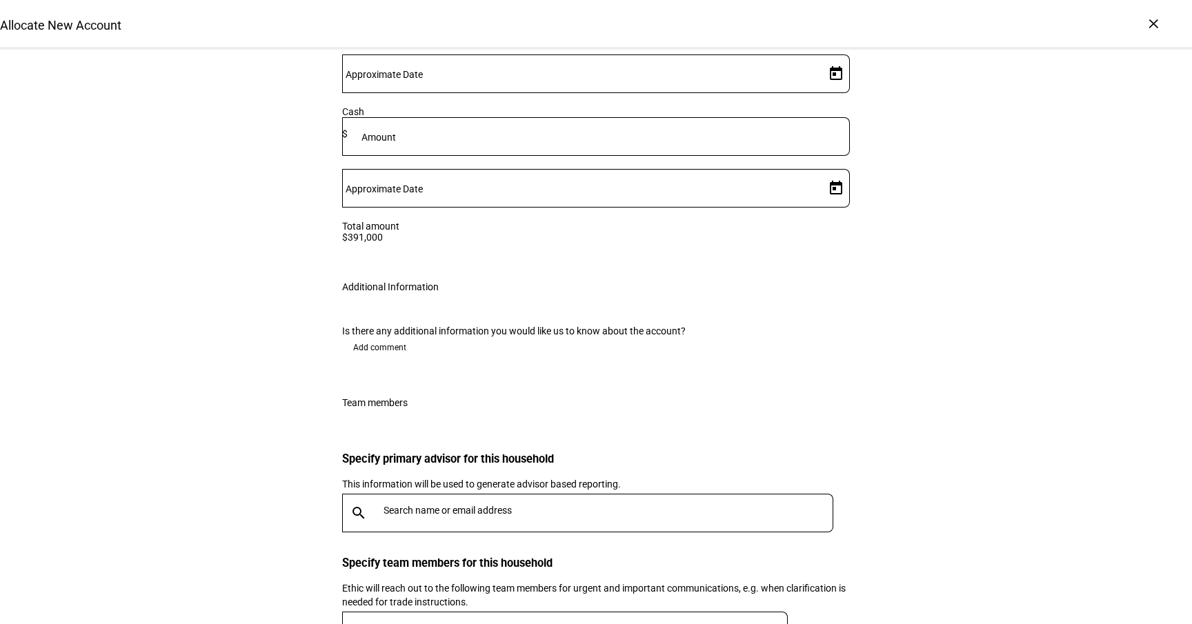
click at [386, 337] on span "Add comment" at bounding box center [379, 348] width 53 height 22
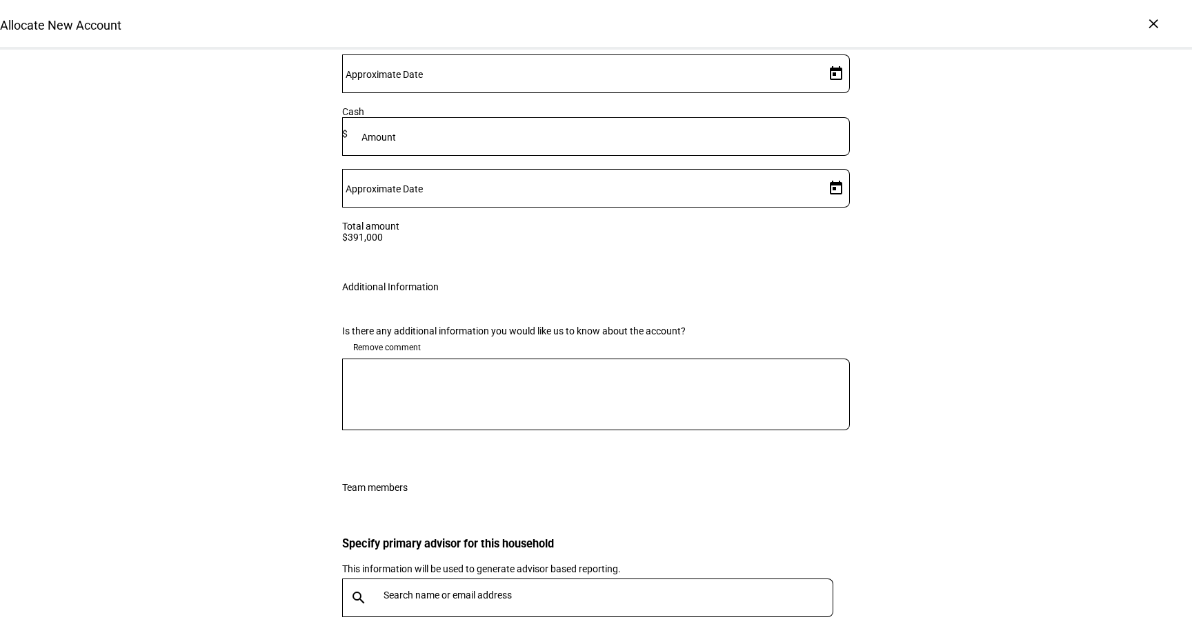
click at [422, 370] on textarea at bounding box center [596, 395] width 508 height 50
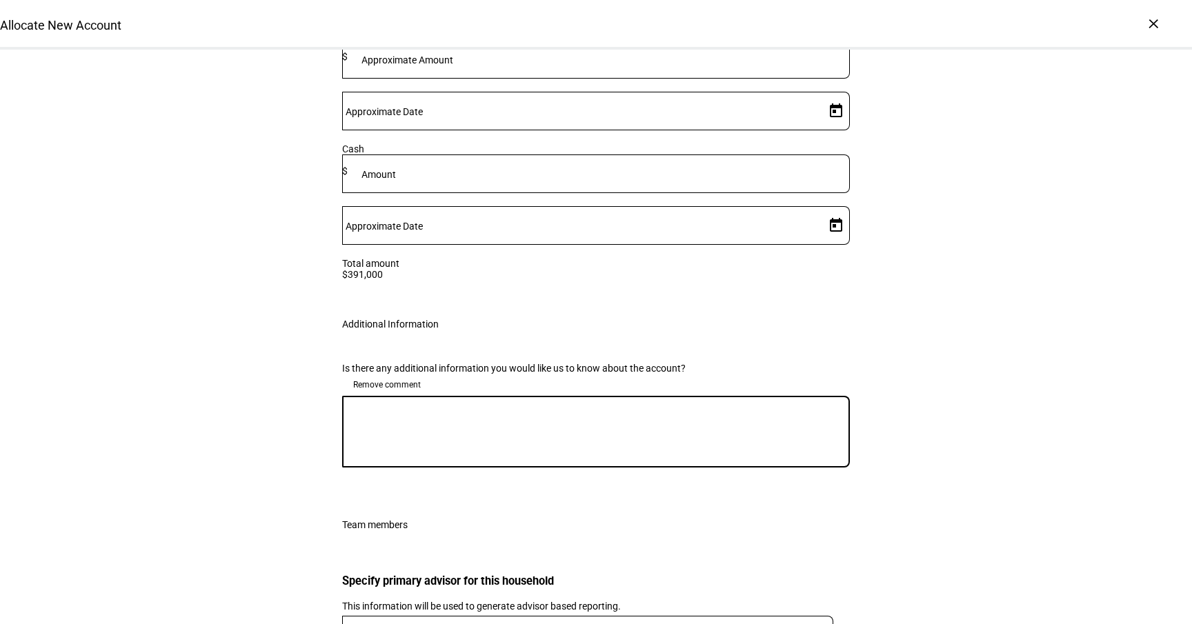
scroll to position [2381, 0]
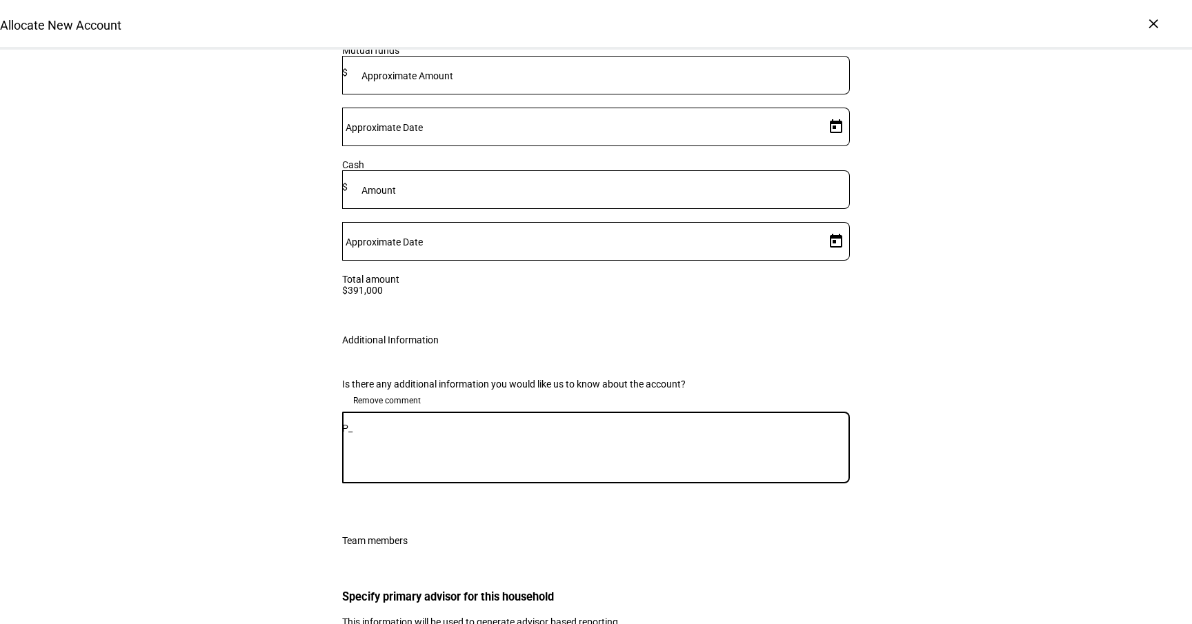
type textarea "P"
click at [577, 423] on textarea "Please raise 55k cash while trading to model with a 24k gains budget." at bounding box center [596, 448] width 508 height 50
click at [731, 423] on textarea "Please raise 55k cash while trading to model with a max 24k gains budget." at bounding box center [596, 448] width 508 height 50
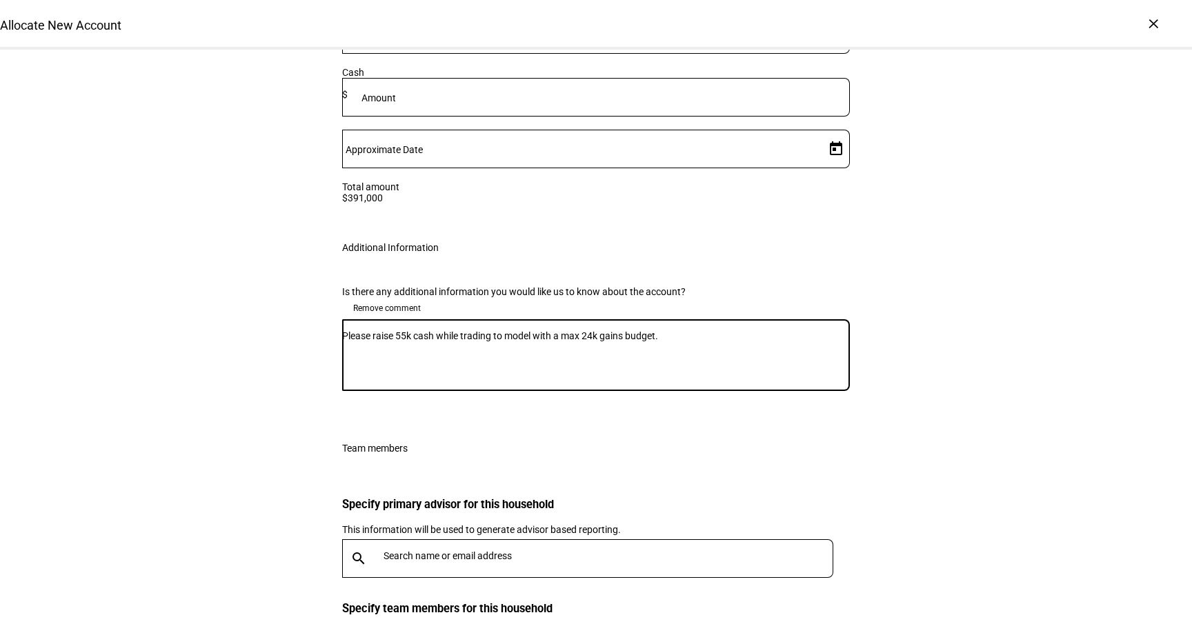
scroll to position [2517, 0]
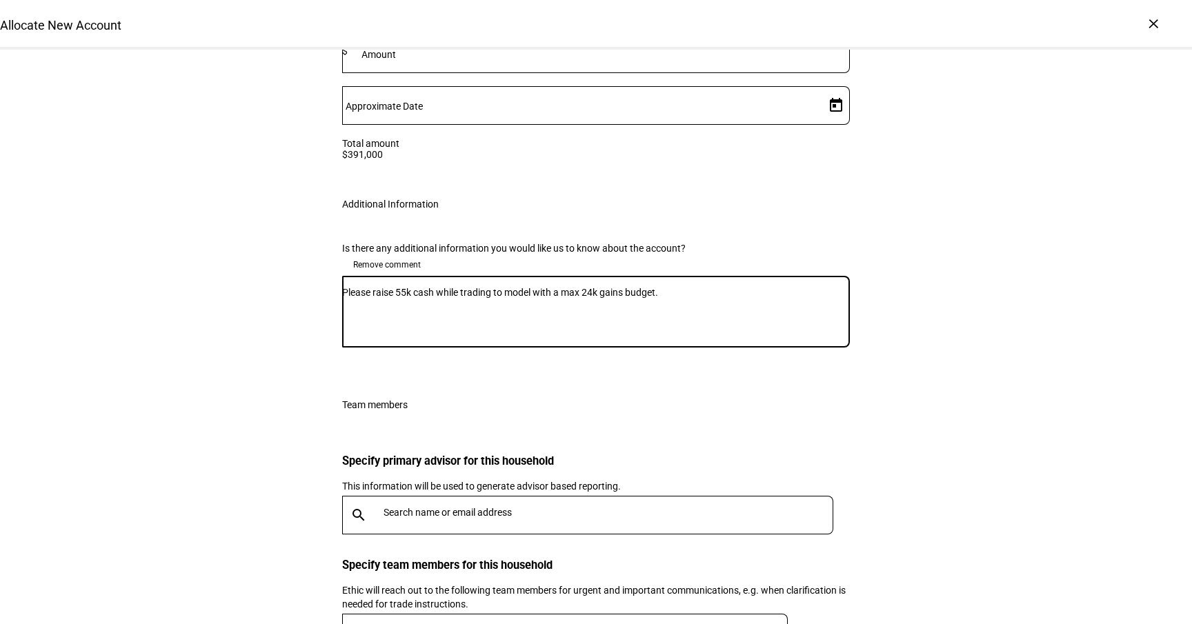
type textarea "Please raise 55k cash while trading to model with a max 24k gains budget."
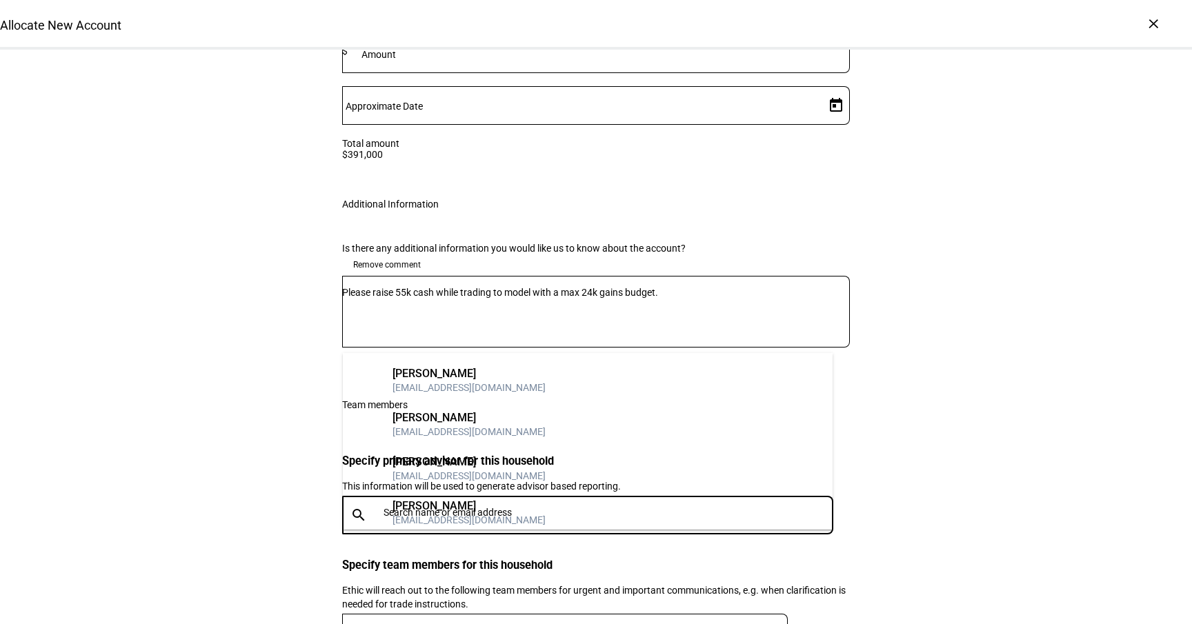
click at [429, 507] on input "text" at bounding box center [611, 512] width 455 height 11
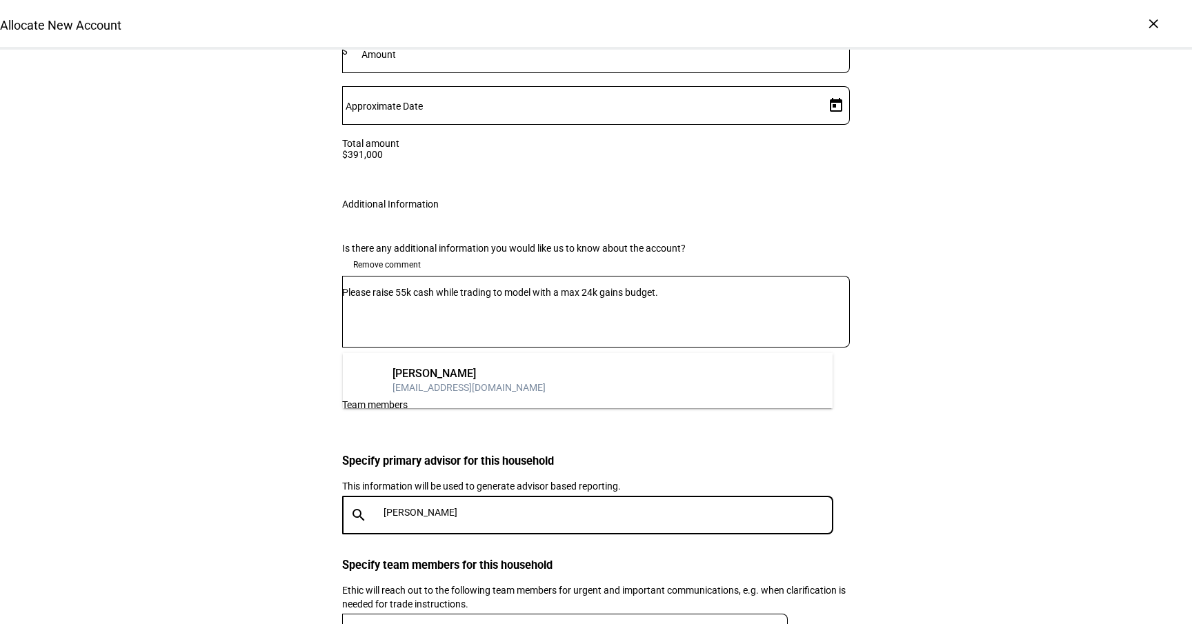
type input "[PERSON_NAME]"
click at [441, 382] on div "[EMAIL_ADDRESS][DOMAIN_NAME]" at bounding box center [469, 388] width 153 height 14
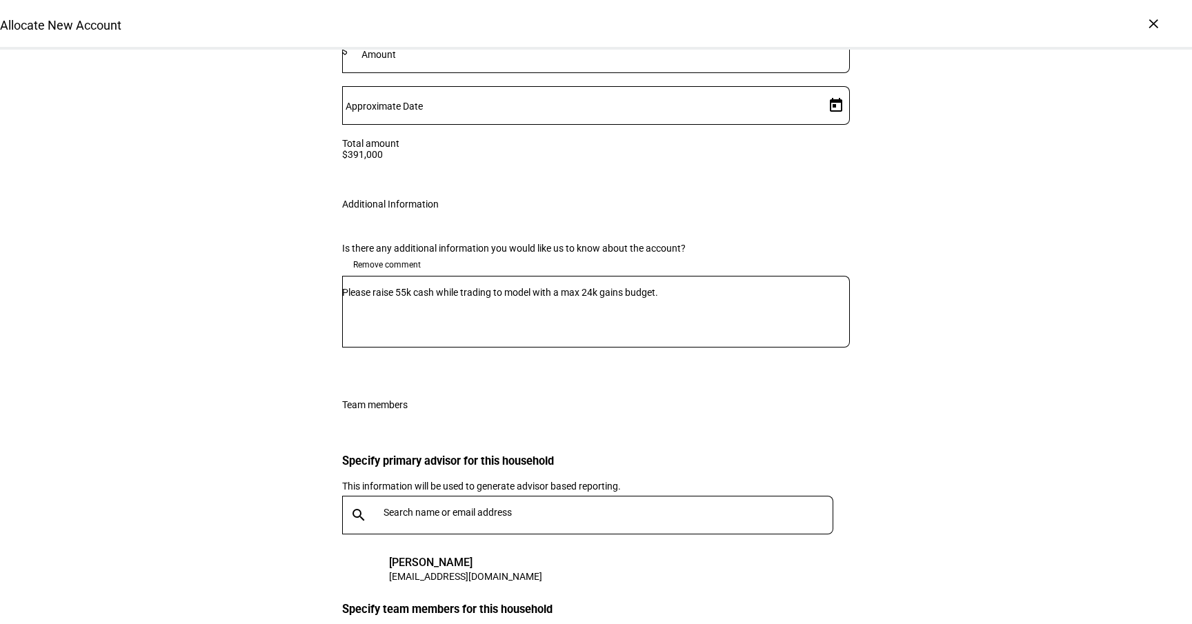
type input "kai"
click at [428, 546] on div "[PERSON_NAME]" at bounding box center [469, 545] width 153 height 14
type input "[PERSON_NAME]"
click at [459, 570] on div "[PERSON_NAME]" at bounding box center [469, 573] width 153 height 14
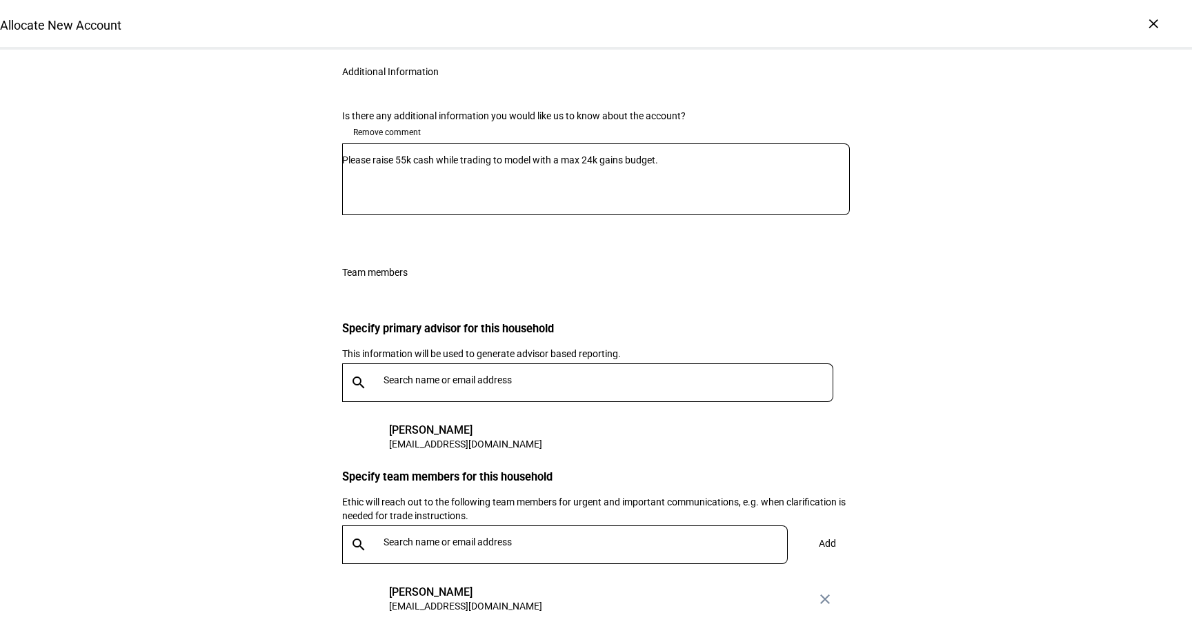
scroll to position [2647, 0]
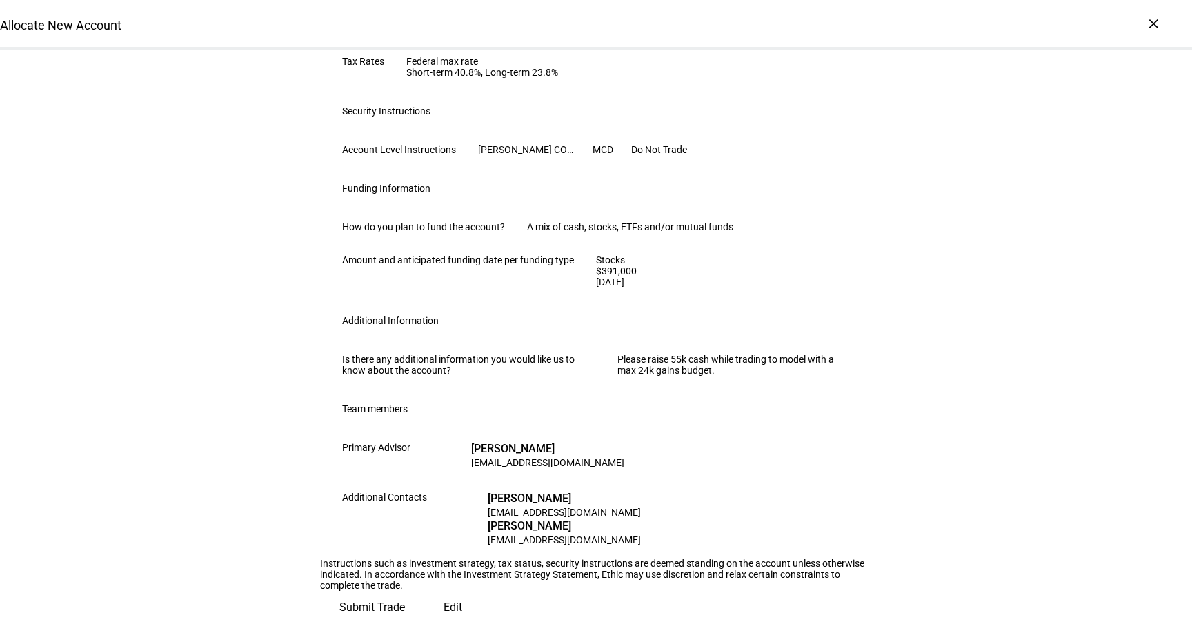
scroll to position [940, 0]
click at [405, 591] on span "Submit Trade" at bounding box center [372, 607] width 66 height 33
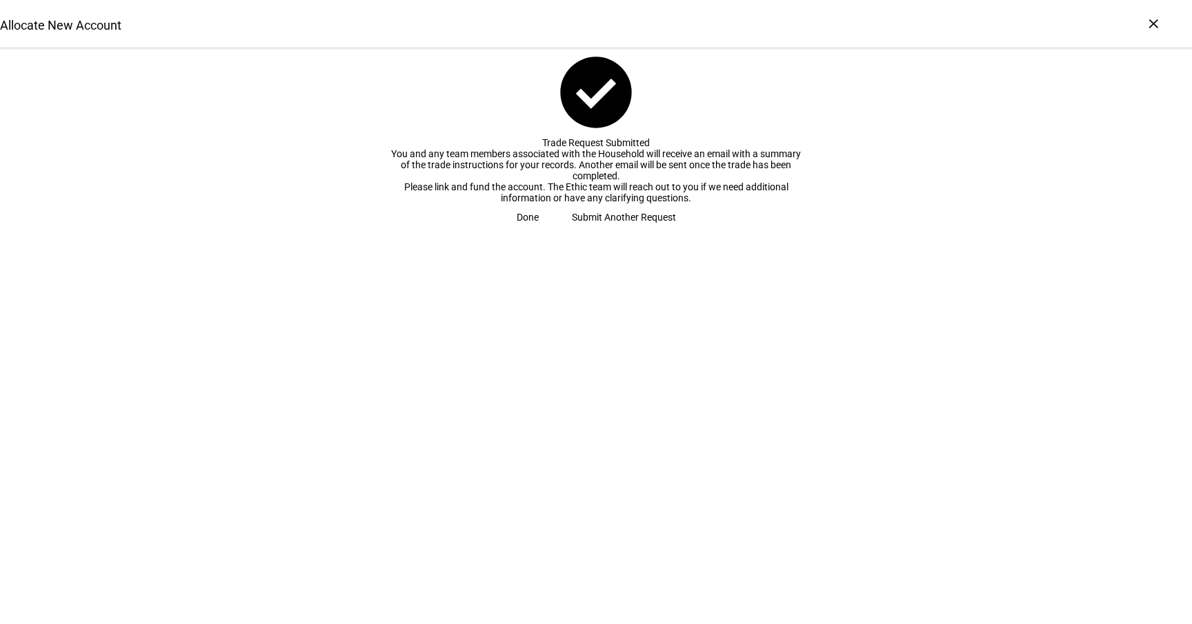
click at [539, 231] on span "Done" at bounding box center [528, 217] width 22 height 28
